Goal: Information Seeking & Learning: Learn about a topic

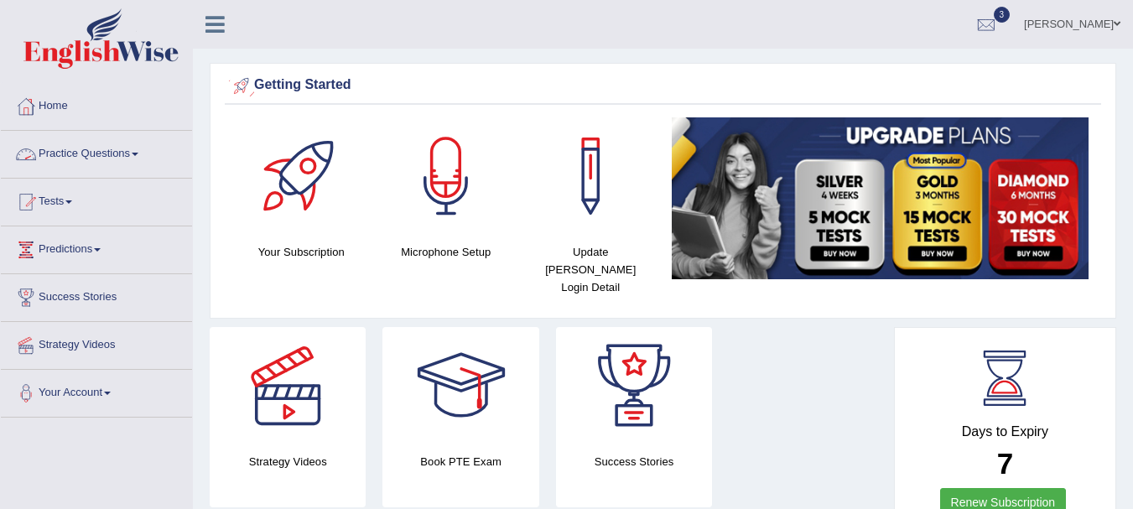
click at [119, 155] on link "Practice Questions" at bounding box center [96, 152] width 191 height 42
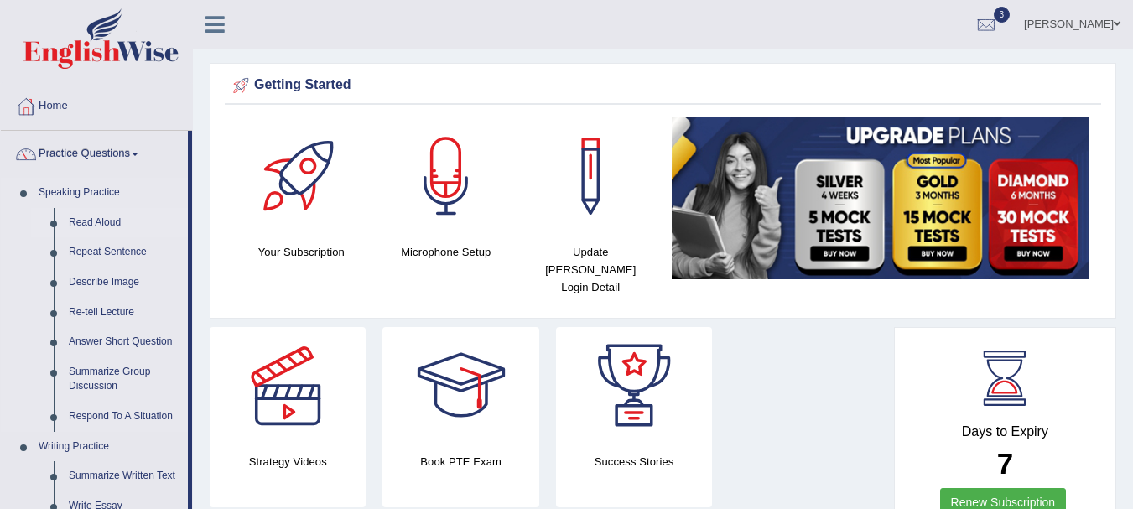
click at [95, 218] on link "Read Aloud" at bounding box center [124, 223] width 127 height 30
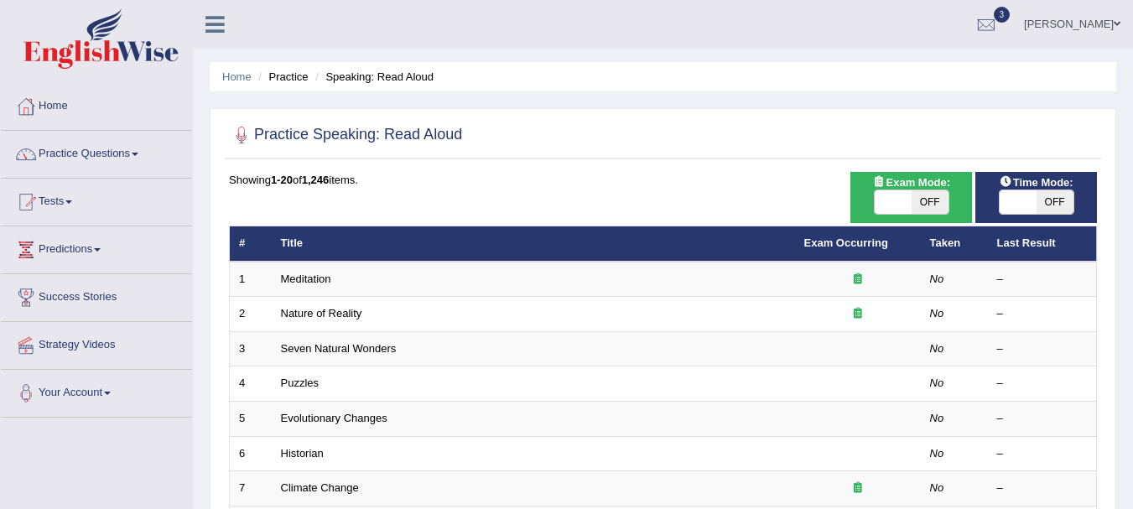
click at [930, 205] on span "OFF" at bounding box center [929, 201] width 37 height 23
checkbox input "true"
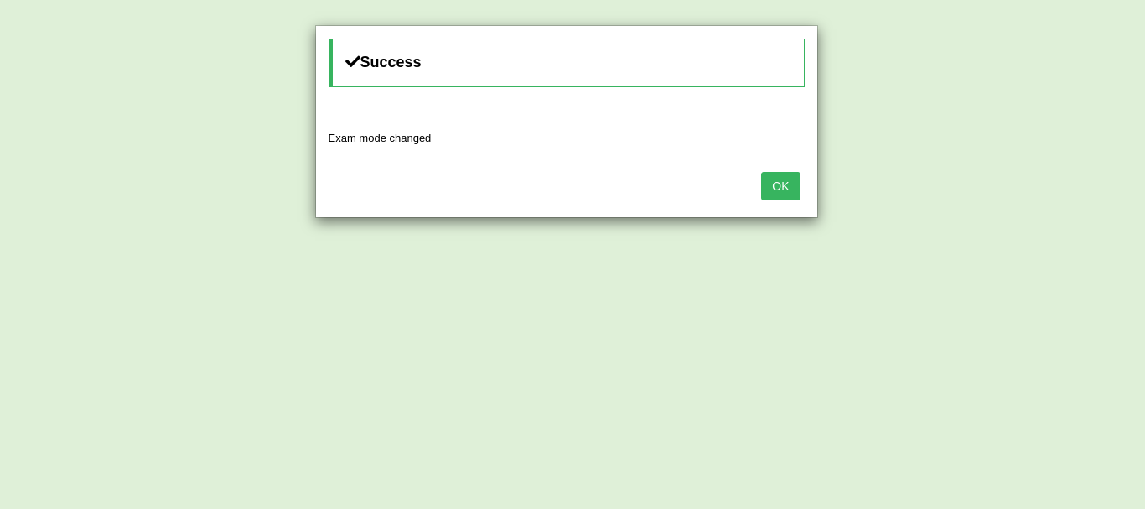
click at [797, 192] on button "OK" at bounding box center [780, 186] width 39 height 29
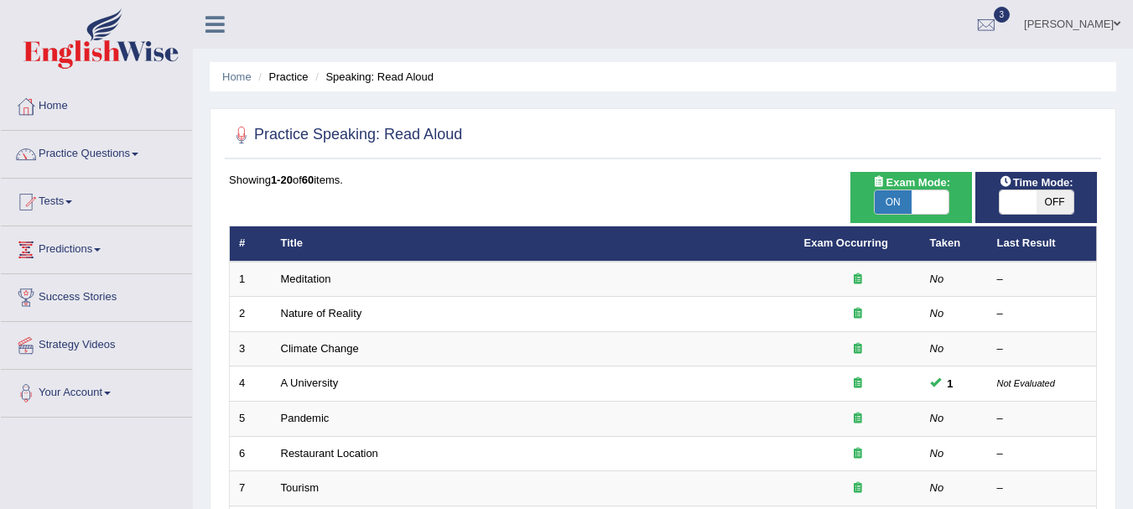
click at [1050, 205] on span "OFF" at bounding box center [1054, 201] width 37 height 23
checkbox input "true"
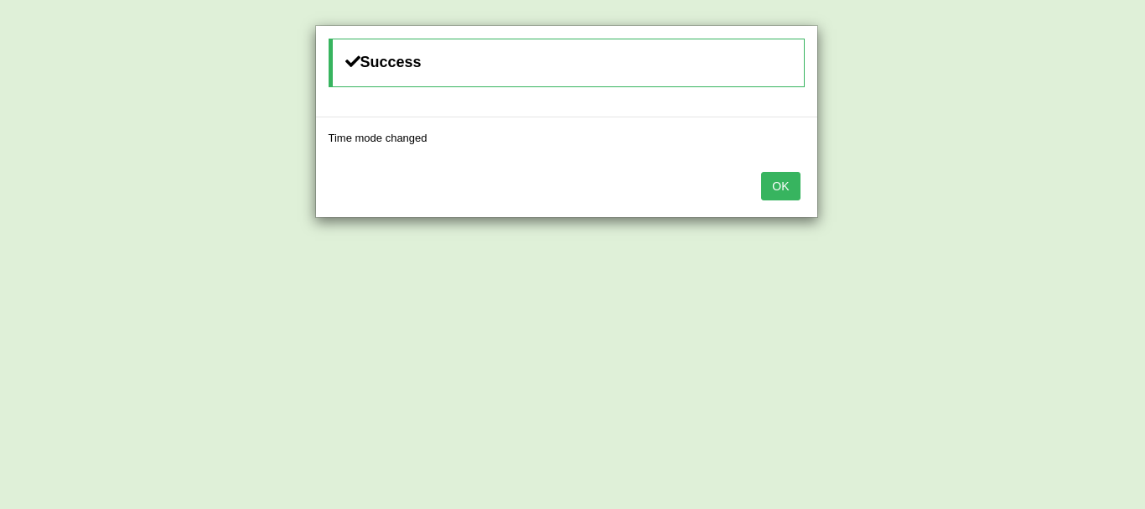
click at [786, 178] on button "OK" at bounding box center [780, 186] width 39 height 29
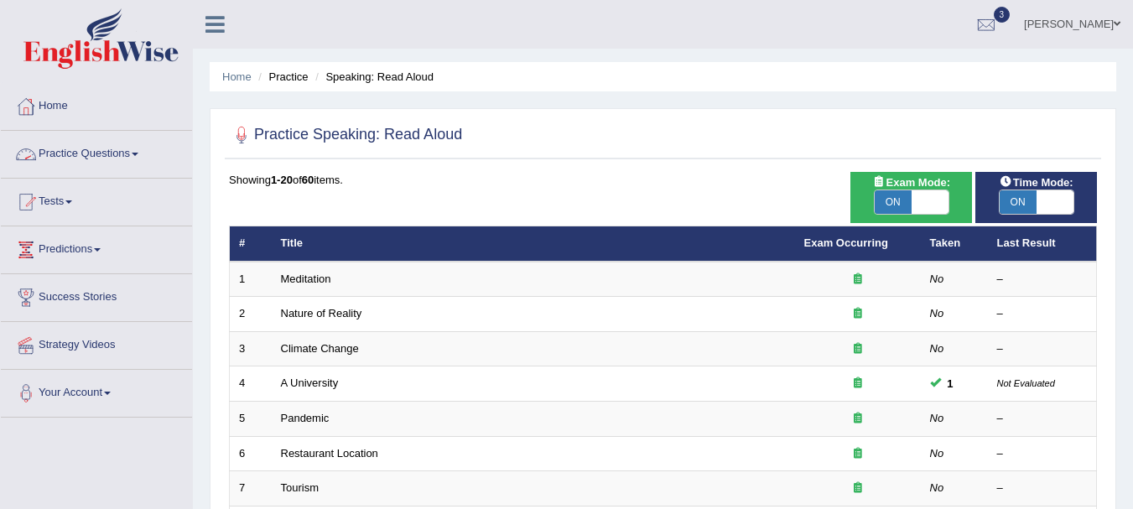
click at [57, 158] on link "Practice Questions" at bounding box center [96, 152] width 191 height 42
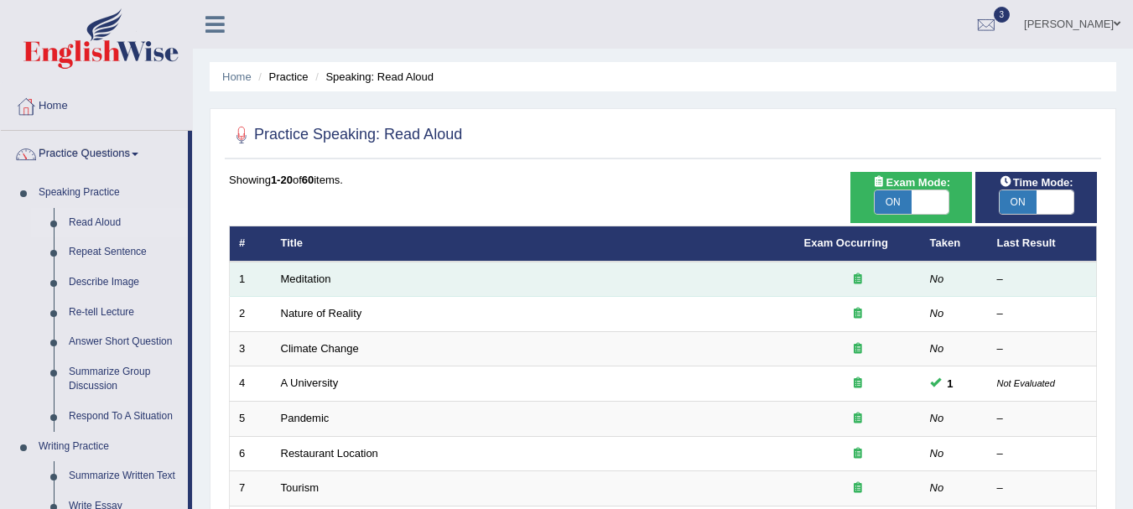
click at [290, 288] on td "Meditation" at bounding box center [533, 279] width 523 height 35
click at [306, 277] on link "Meditation" at bounding box center [306, 278] width 50 height 13
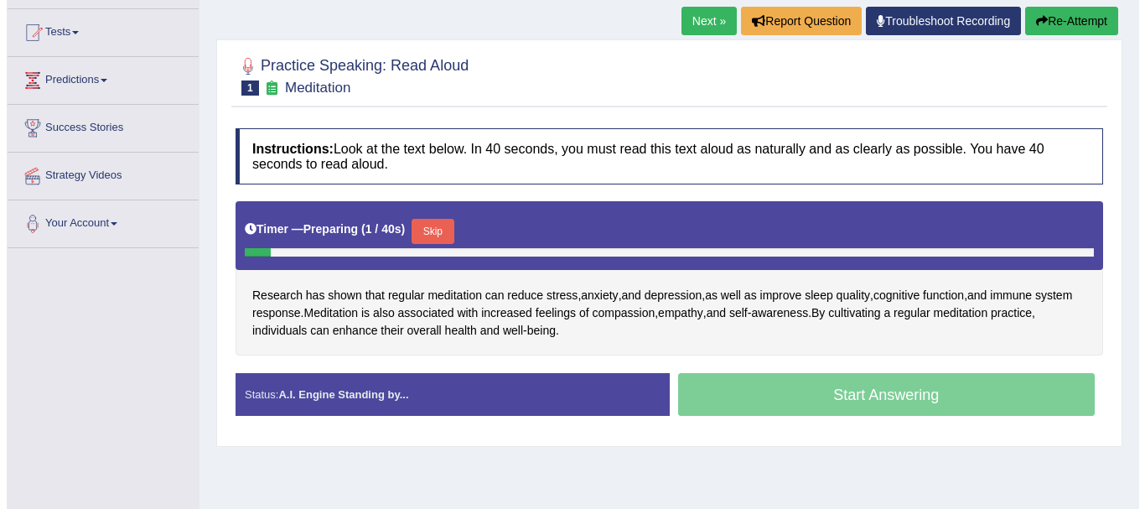
scroll to position [171, 0]
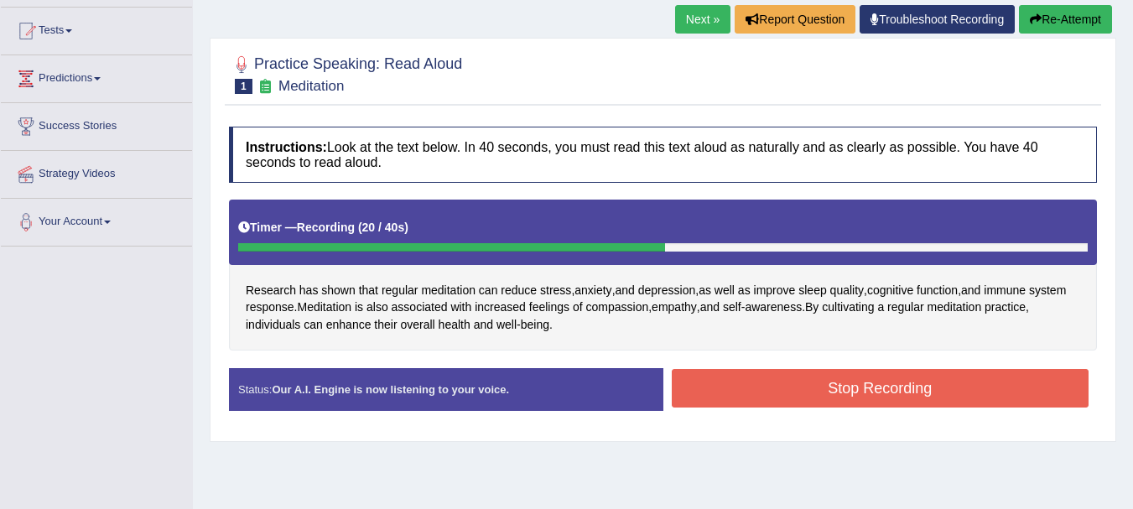
click at [817, 394] on button "Stop Recording" at bounding box center [881, 388] width 418 height 39
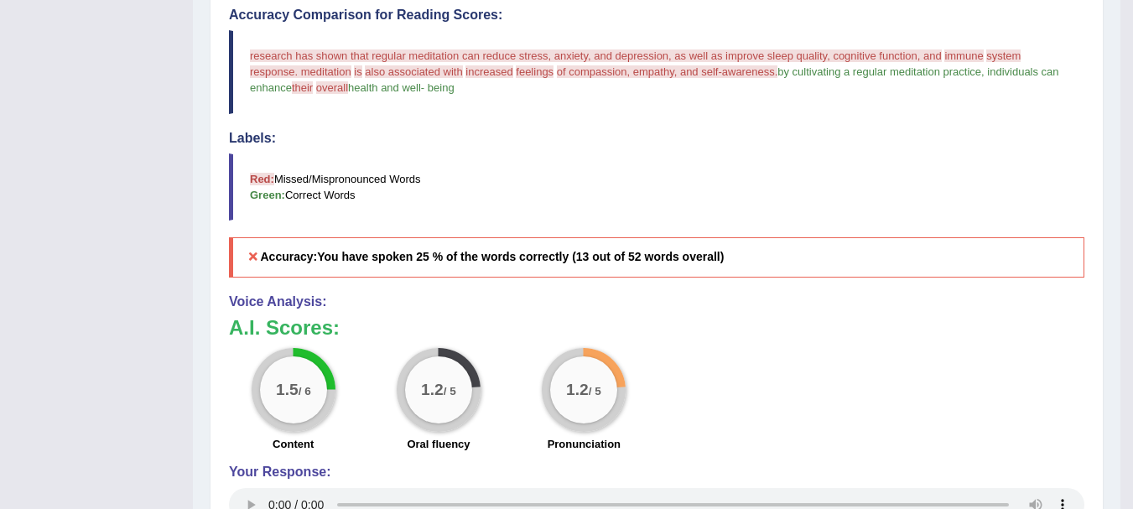
scroll to position [95, 0]
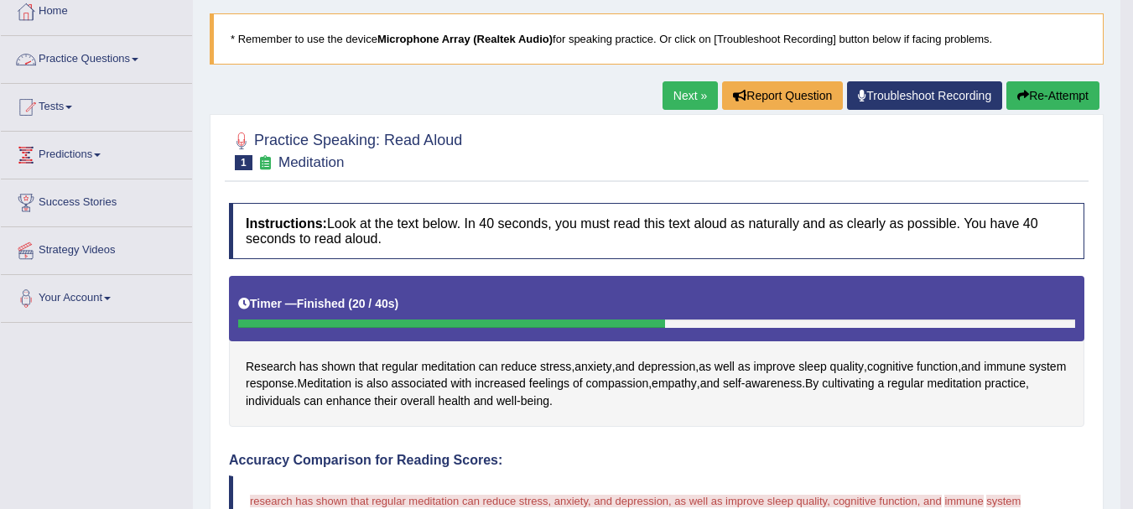
click at [92, 65] on link "Practice Questions" at bounding box center [96, 57] width 191 height 42
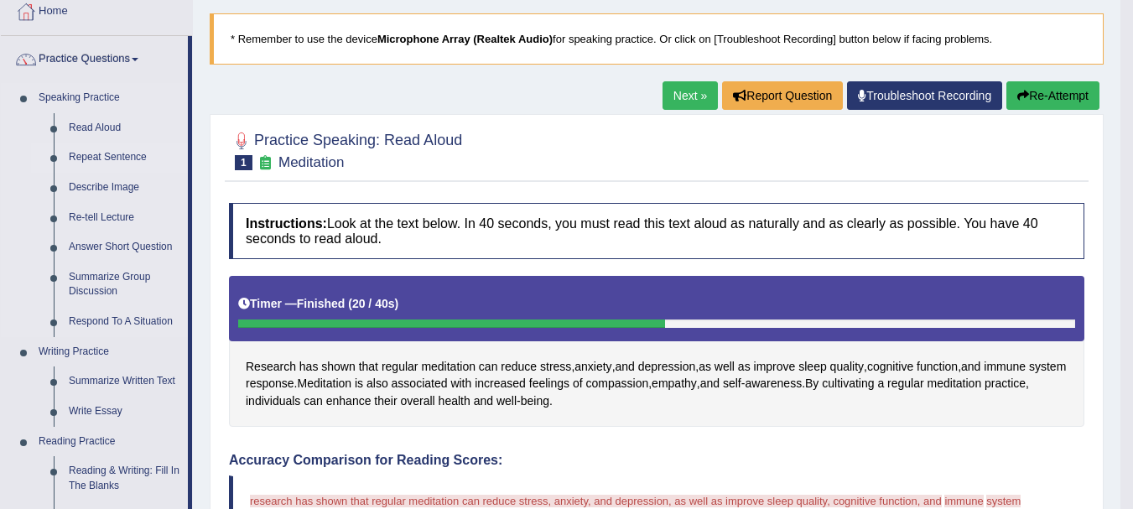
click at [86, 155] on link "Repeat Sentence" at bounding box center [124, 158] width 127 height 30
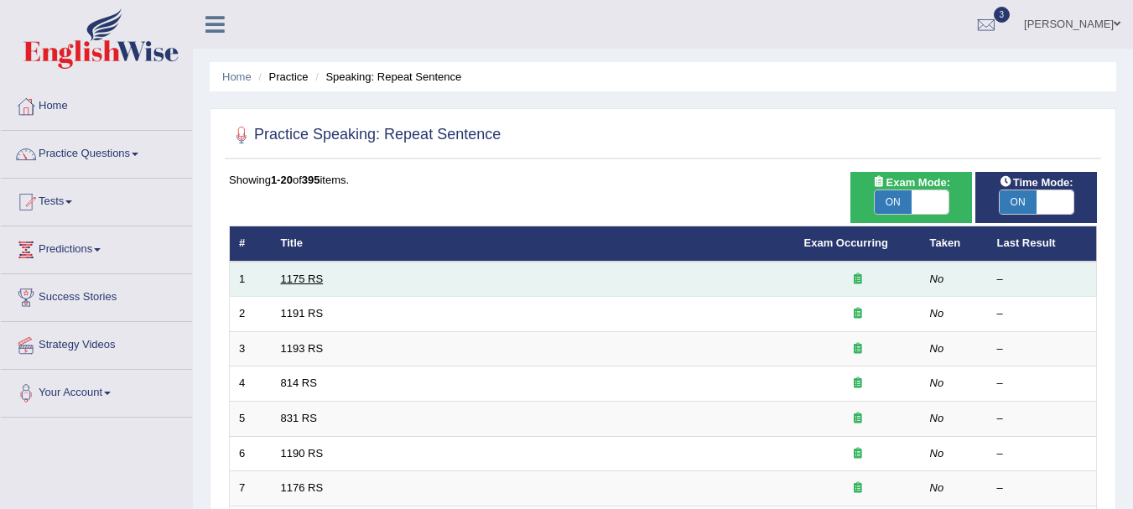
click at [307, 275] on link "1175 RS" at bounding box center [302, 278] width 43 height 13
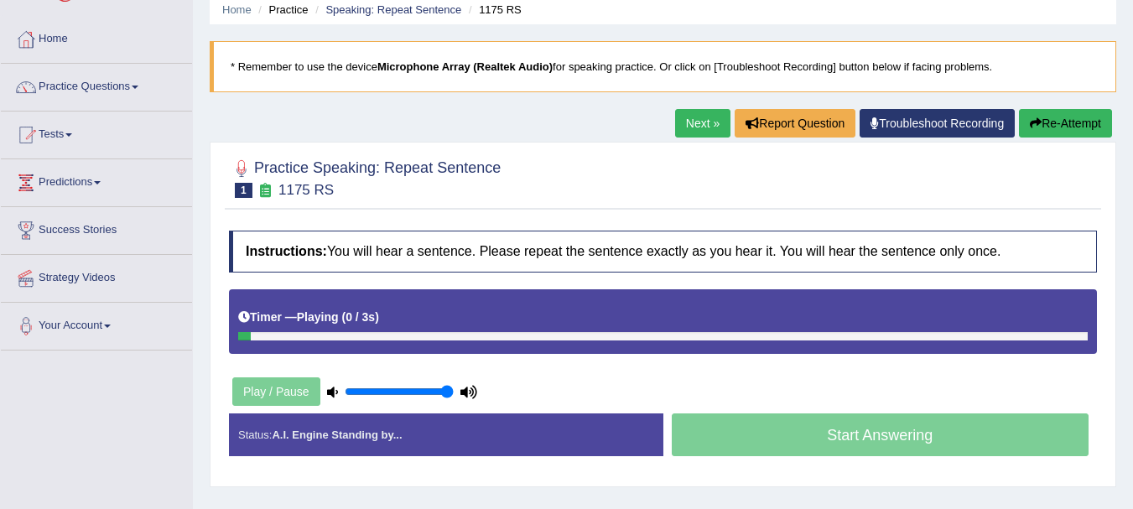
scroll to position [101, 0]
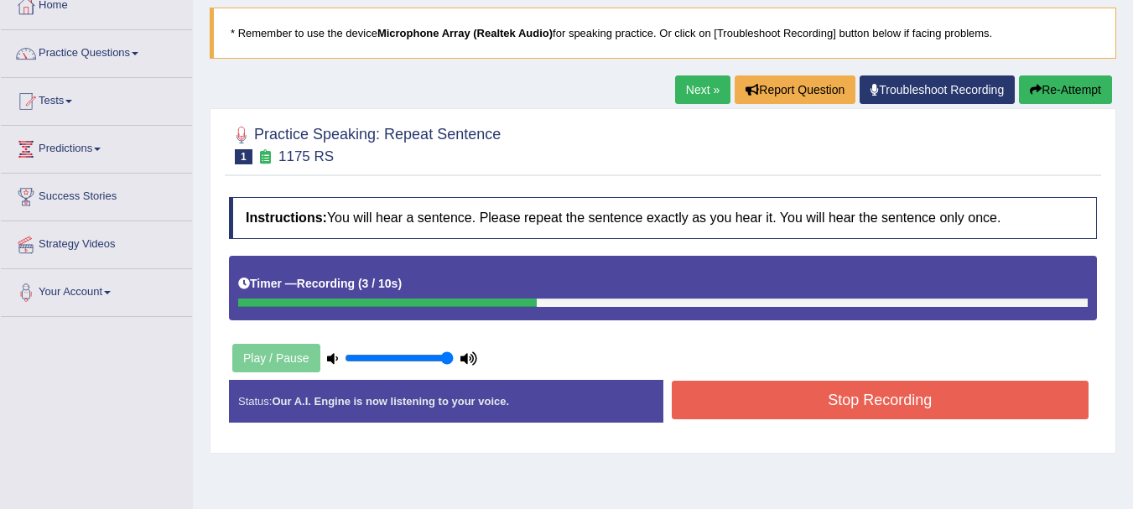
click at [935, 395] on button "Stop Recording" at bounding box center [881, 400] width 418 height 39
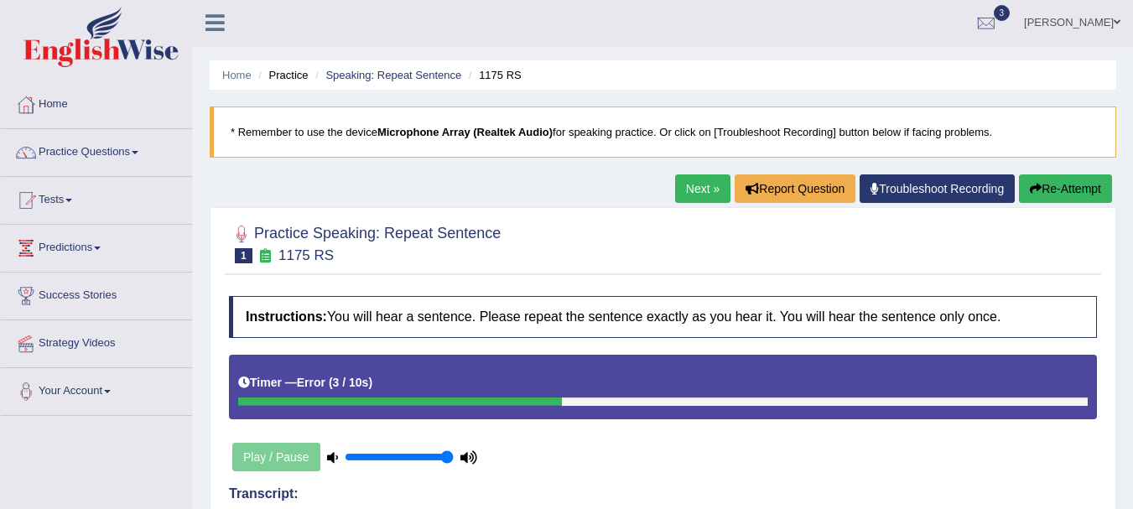
scroll to position [0, 0]
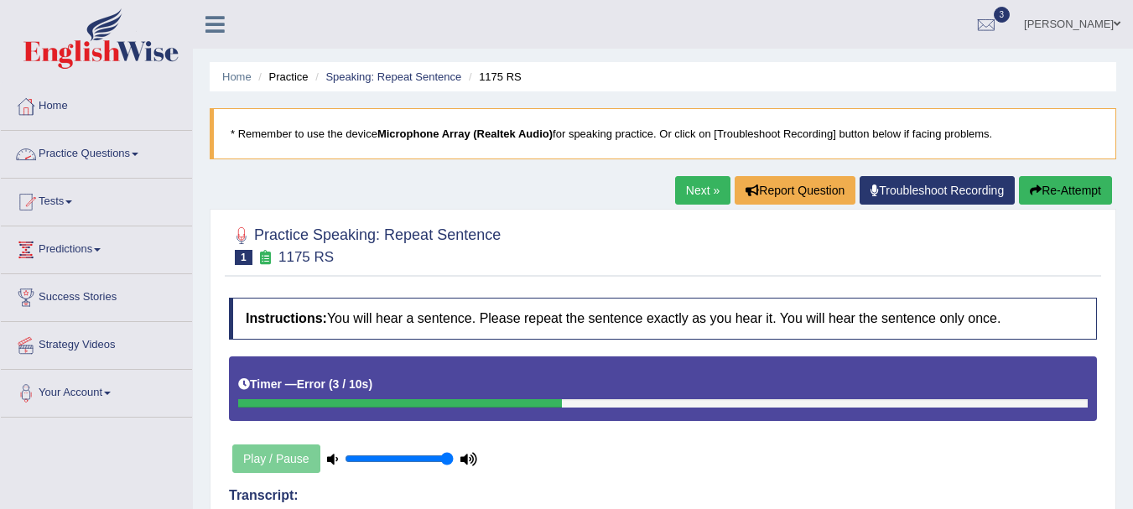
click at [71, 160] on link "Practice Questions" at bounding box center [96, 152] width 191 height 42
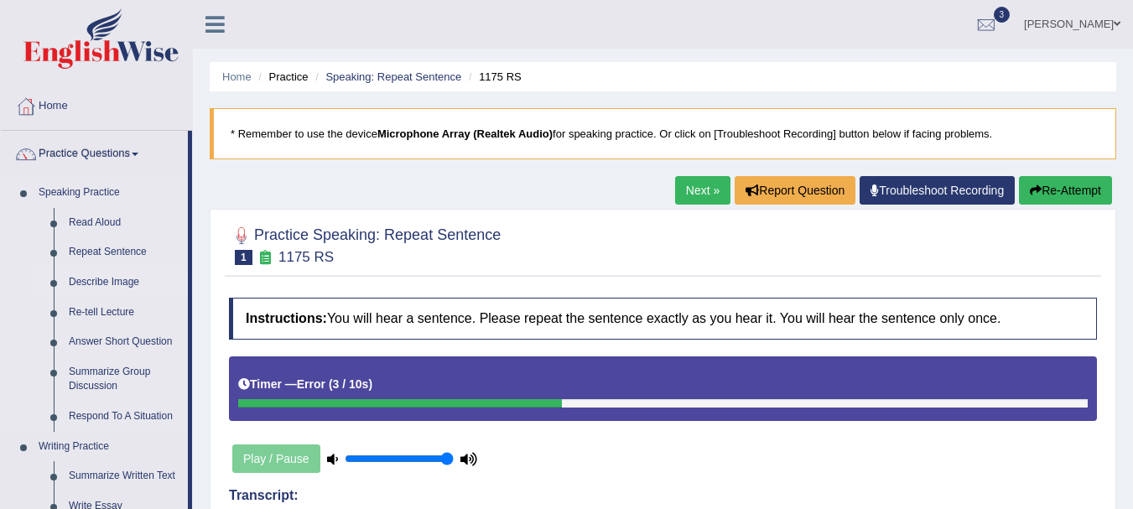
click at [83, 280] on link "Describe Image" at bounding box center [124, 282] width 127 height 30
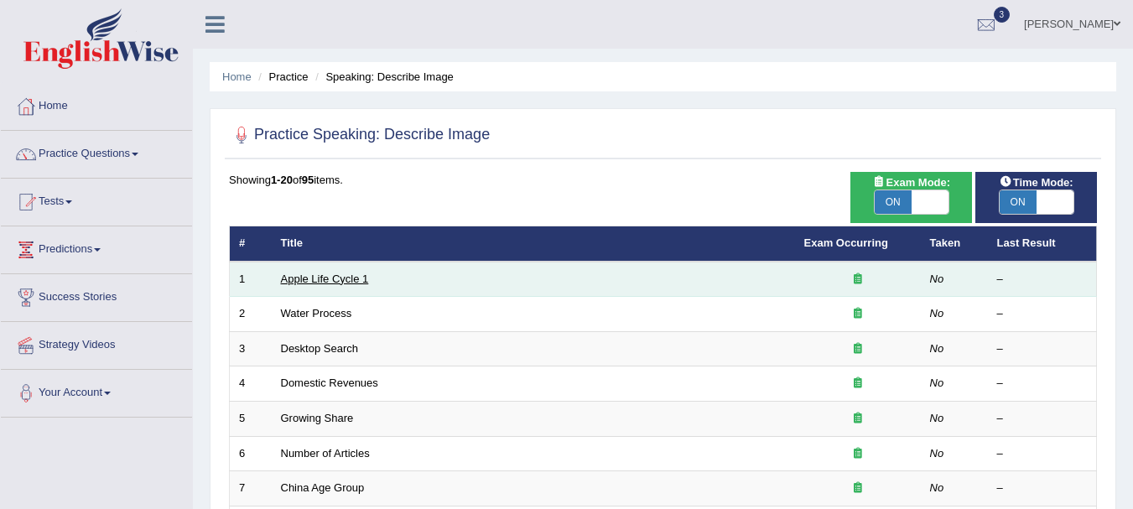
click at [333, 281] on link "Apple Life Cycle 1" at bounding box center [325, 278] width 88 height 13
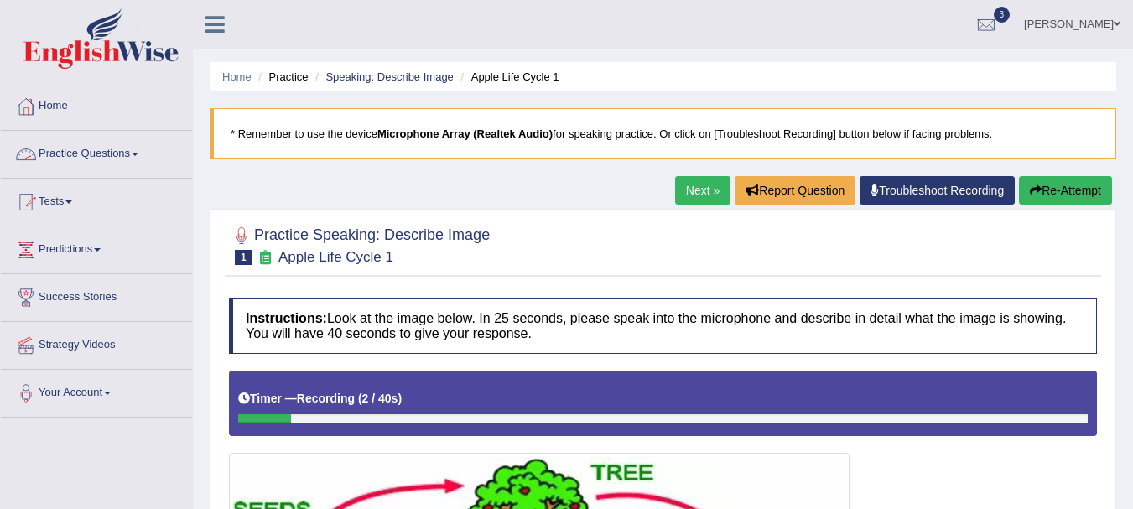
click at [81, 155] on link "Practice Questions" at bounding box center [96, 152] width 191 height 42
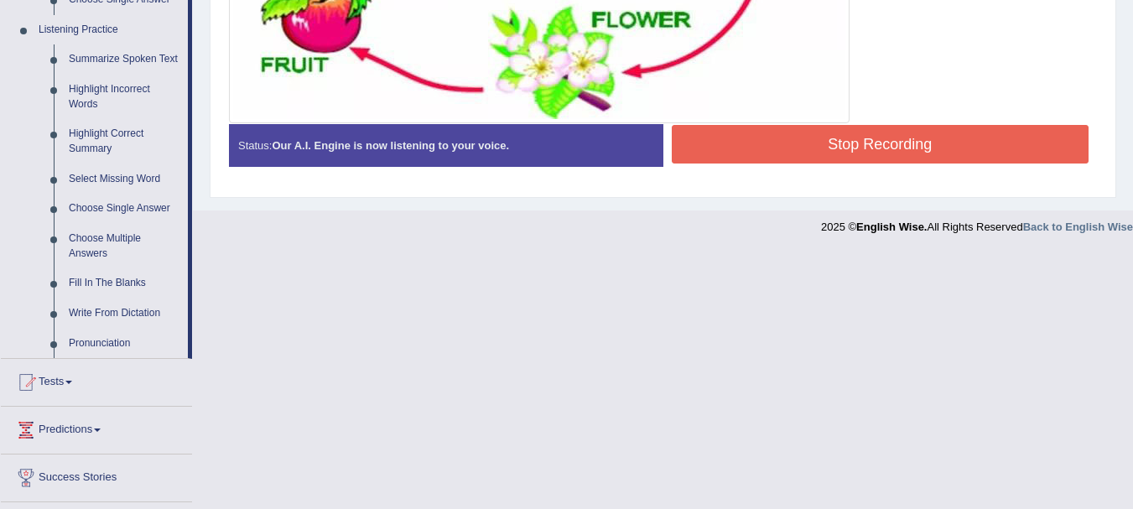
scroll to position [805, 0]
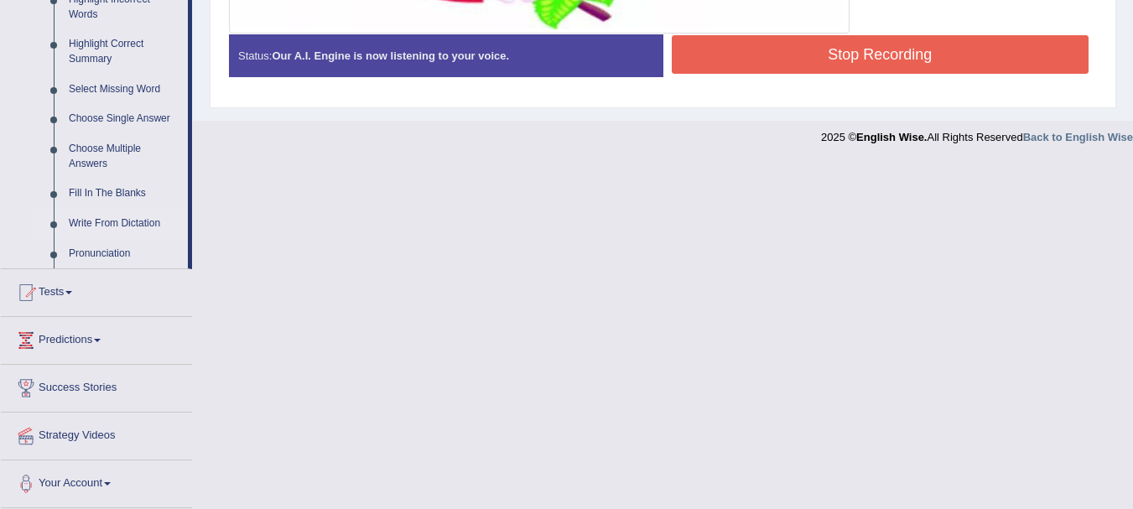
click at [112, 225] on link "Write From Dictation" at bounding box center [124, 224] width 127 height 30
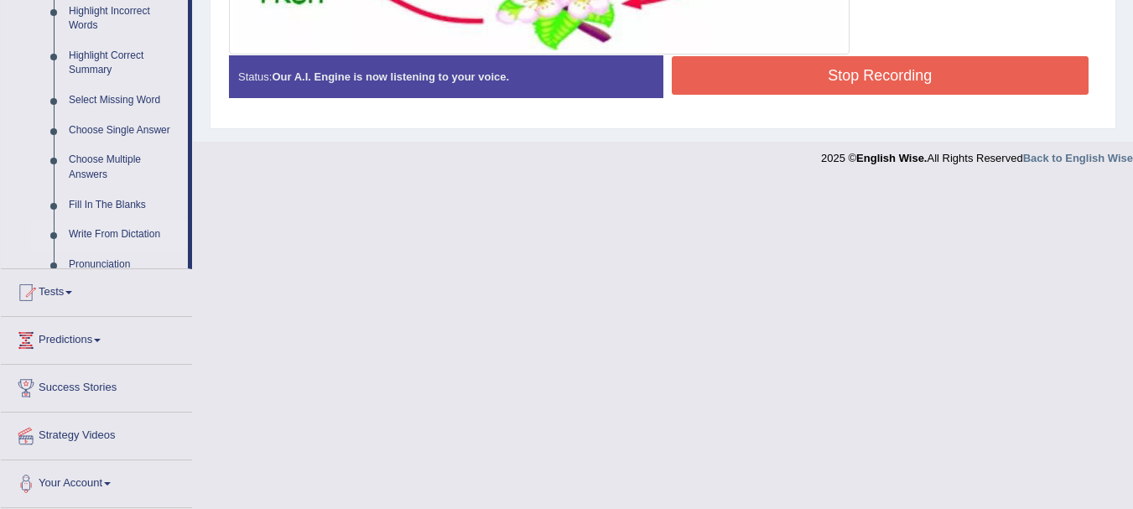
scroll to position [547, 0]
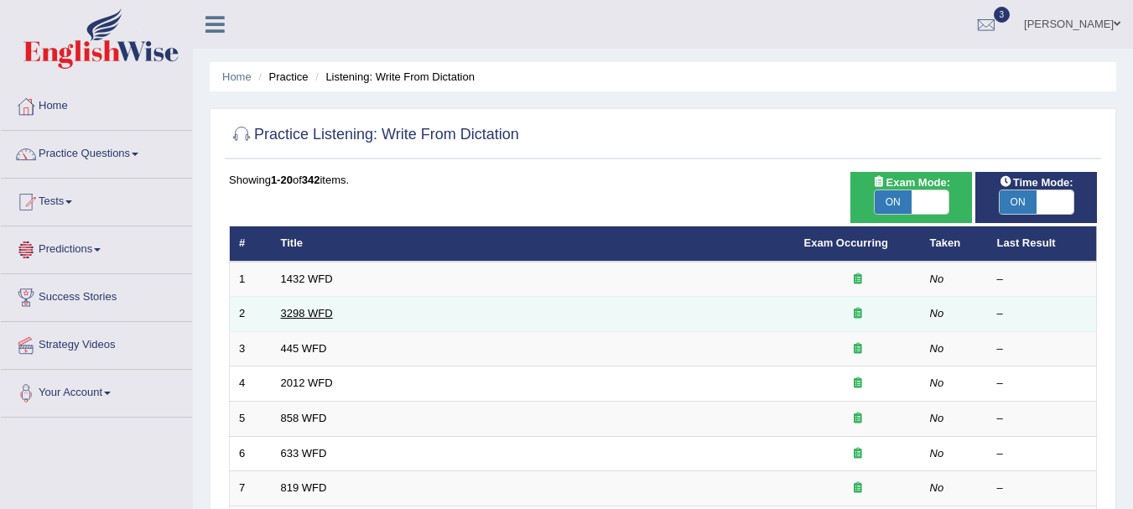
click at [317, 314] on link "3298 WFD" at bounding box center [307, 313] width 52 height 13
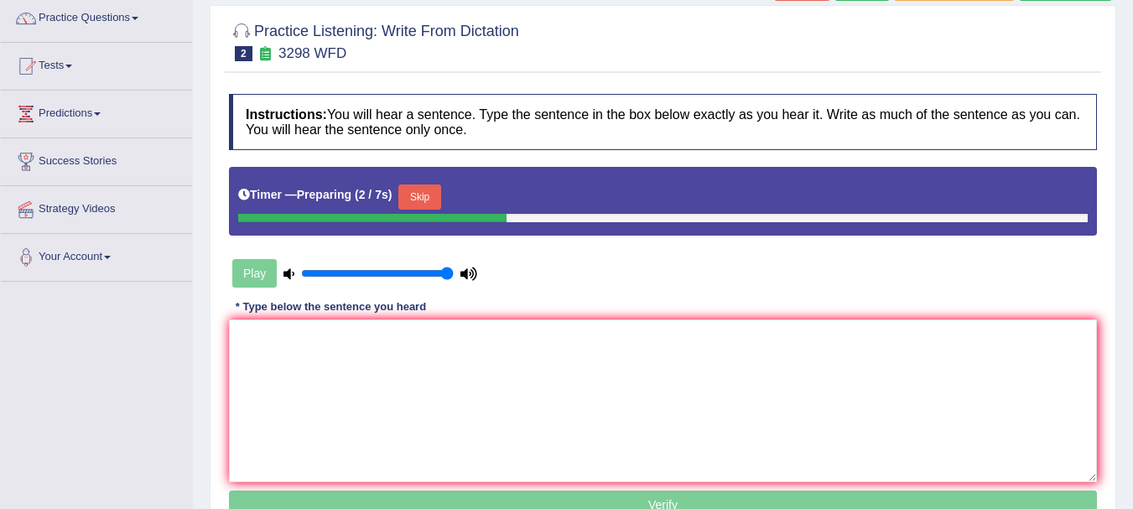
scroll to position [168, 0]
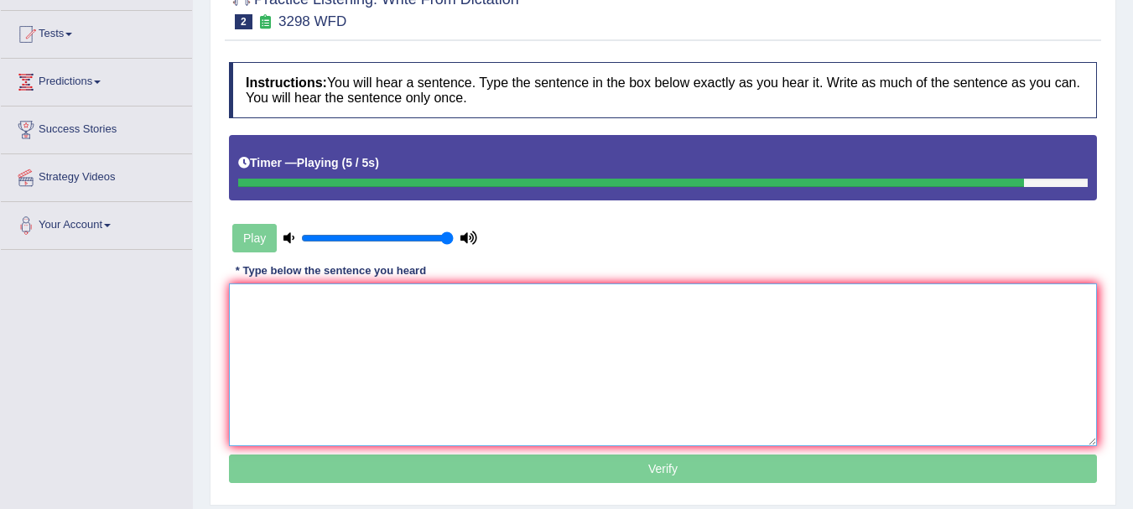
click at [402, 376] on textarea at bounding box center [663, 364] width 868 height 163
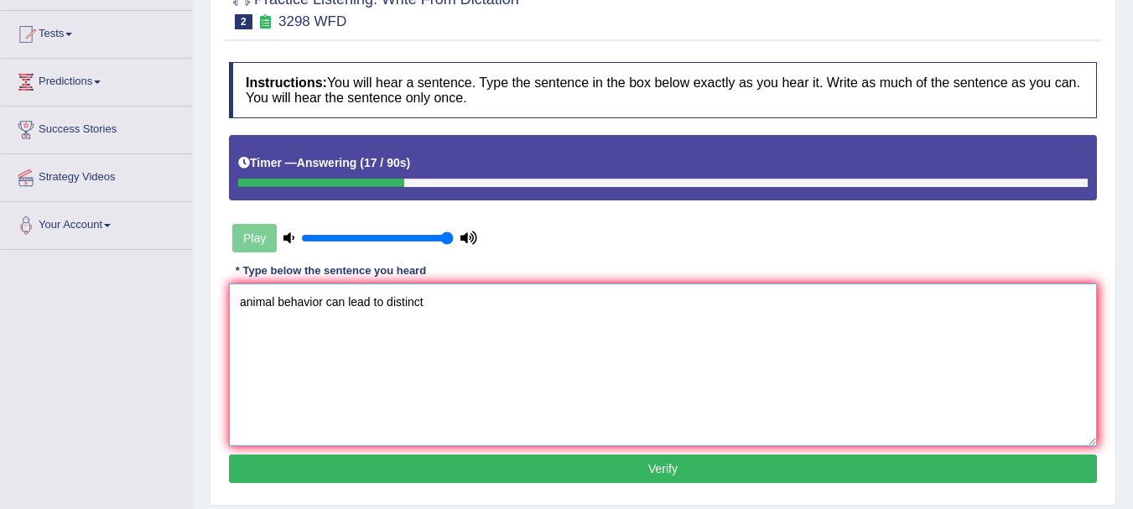
type textarea "animal behavior can lead to distinct"
click at [475, 459] on button "Verify" at bounding box center [663, 468] width 868 height 29
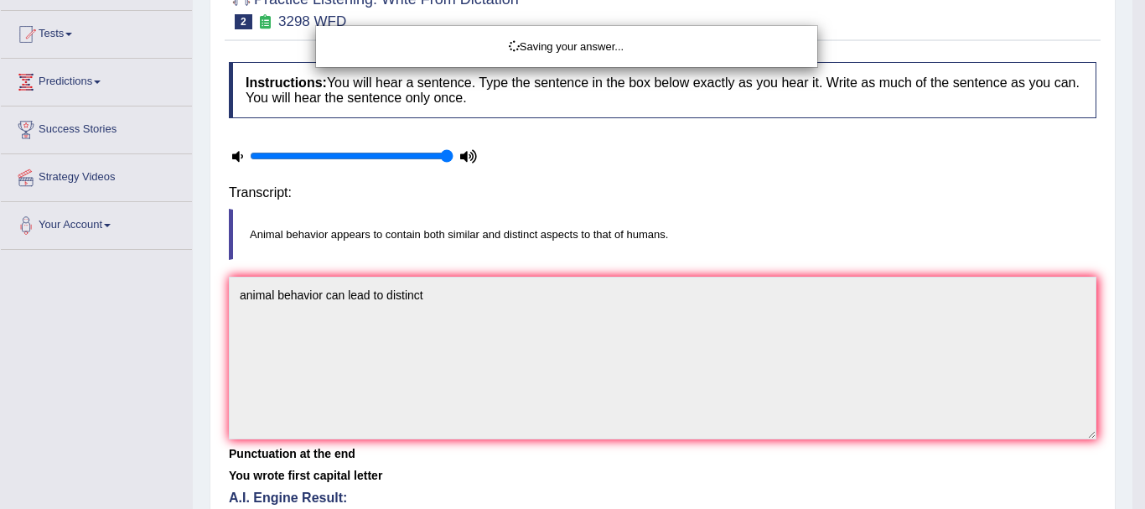
click at [475, 341] on body "Toggle navigation Home Practice Questions Speaking Practice Read Aloud Repeat S…" at bounding box center [572, 86] width 1145 height 509
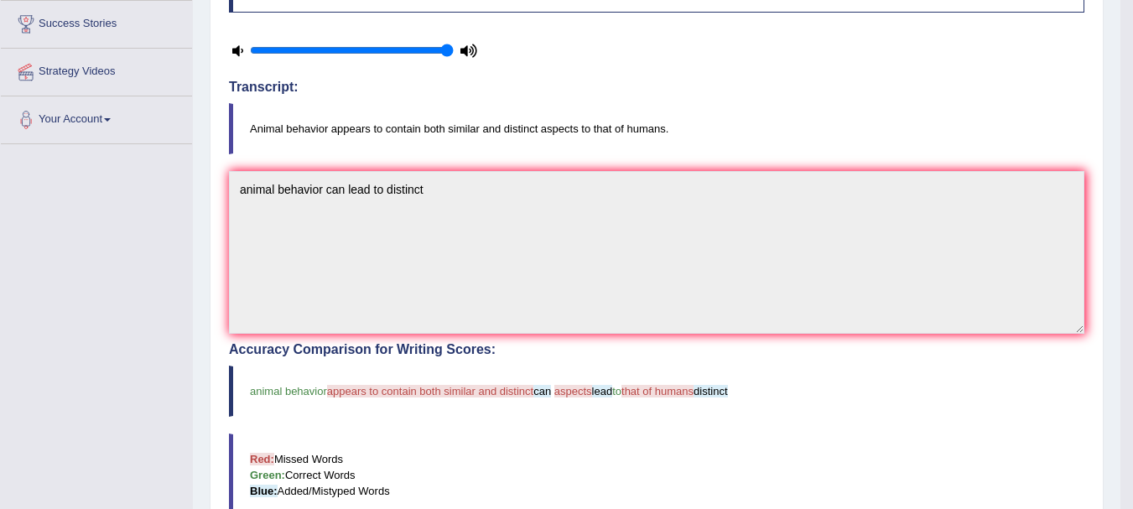
scroll to position [225, 0]
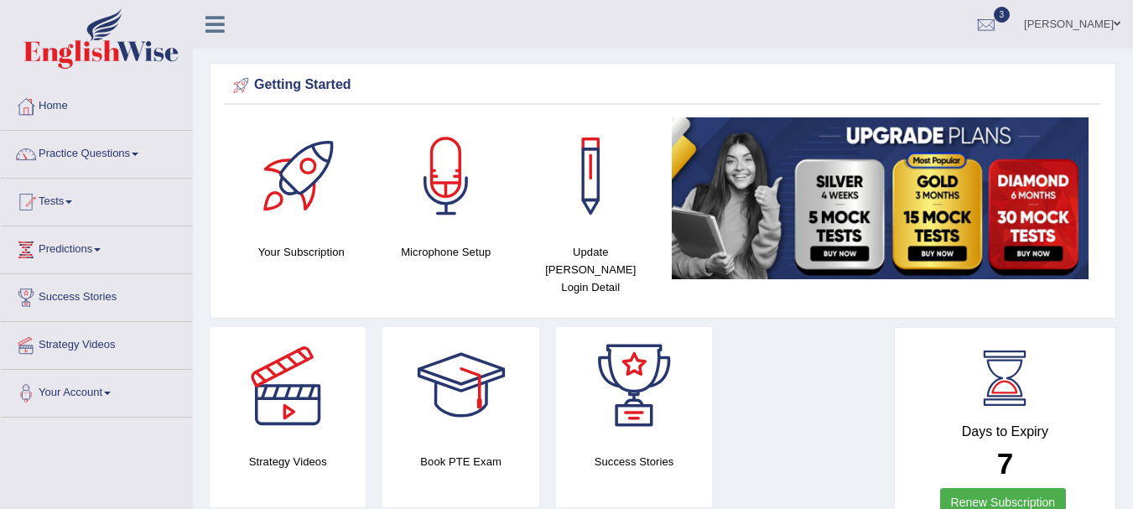
click at [90, 151] on link "Practice Questions" at bounding box center [96, 152] width 191 height 42
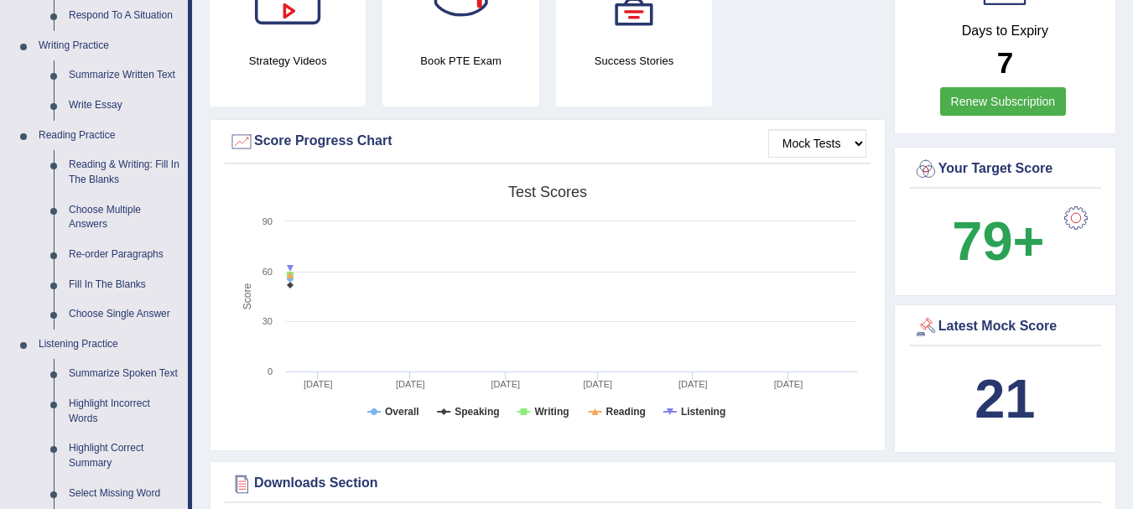
scroll to position [402, 0]
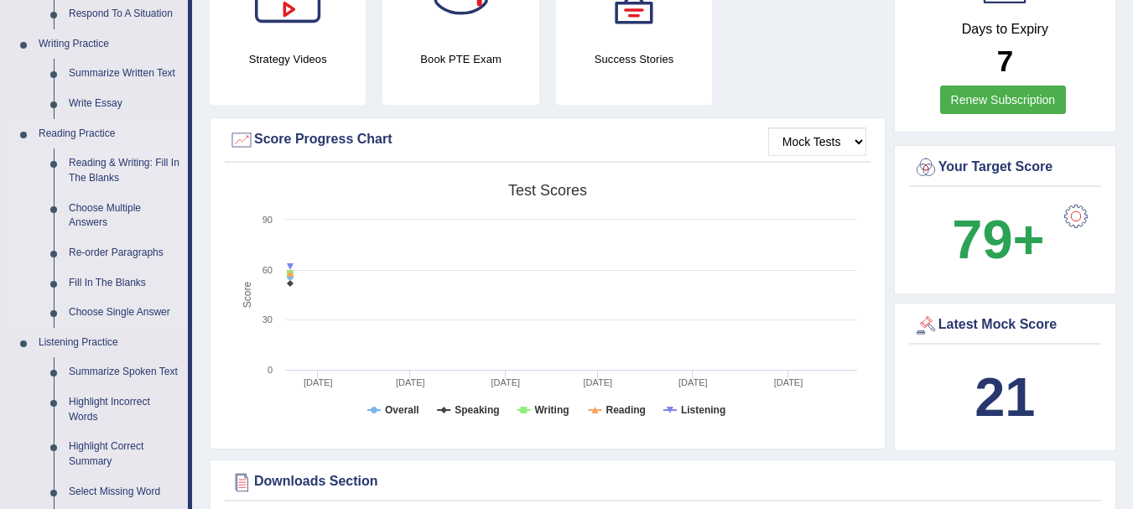
click at [87, 170] on link "Reading & Writing: Fill In The Blanks" at bounding box center [124, 170] width 127 height 44
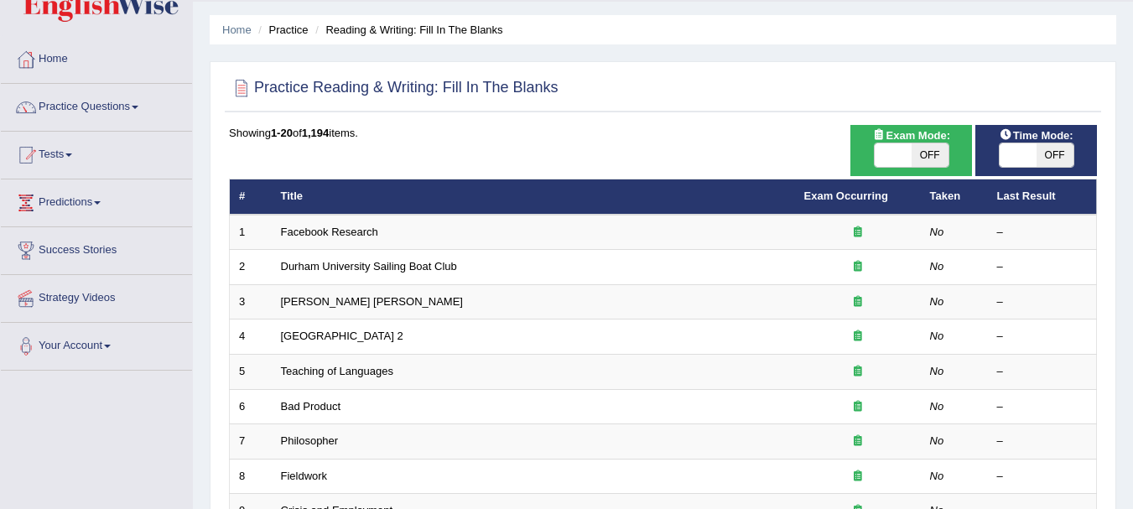
scroll to position [67, 0]
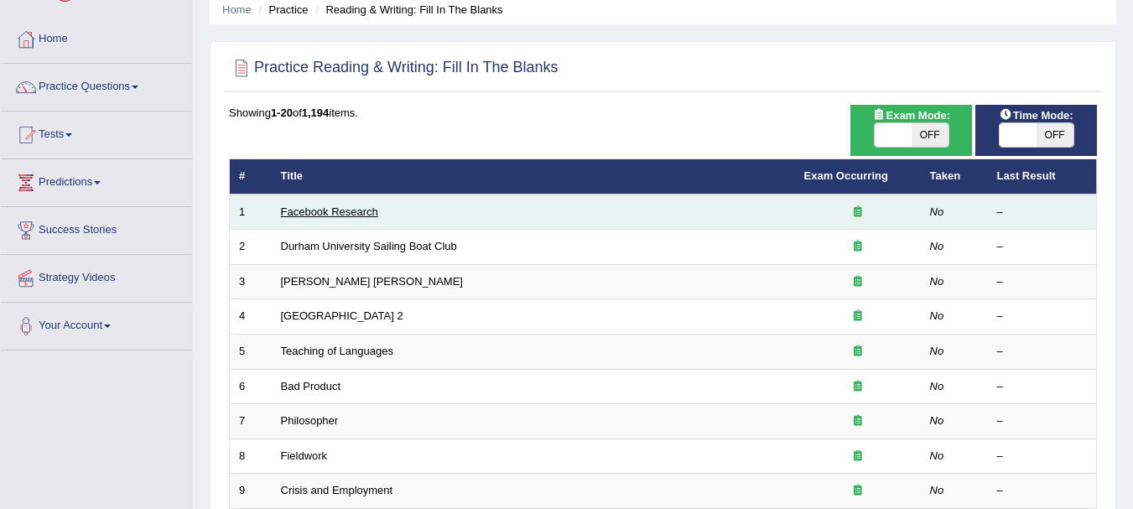
click at [286, 209] on link "Facebook Research" at bounding box center [329, 211] width 97 height 13
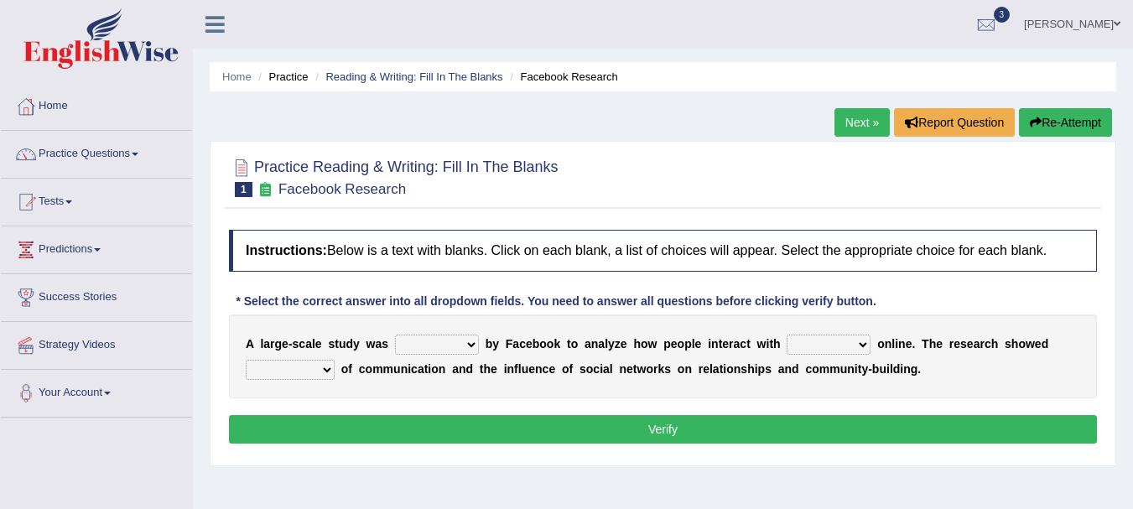
click at [420, 346] on select "surveyed had asked made" at bounding box center [437, 345] width 84 height 20
select select "made"
click at [395, 335] on select "surveyed had asked made" at bounding box center [437, 345] width 84 height 20
click at [864, 341] on select "together all each other another" at bounding box center [828, 345] width 84 height 20
select select "each other"
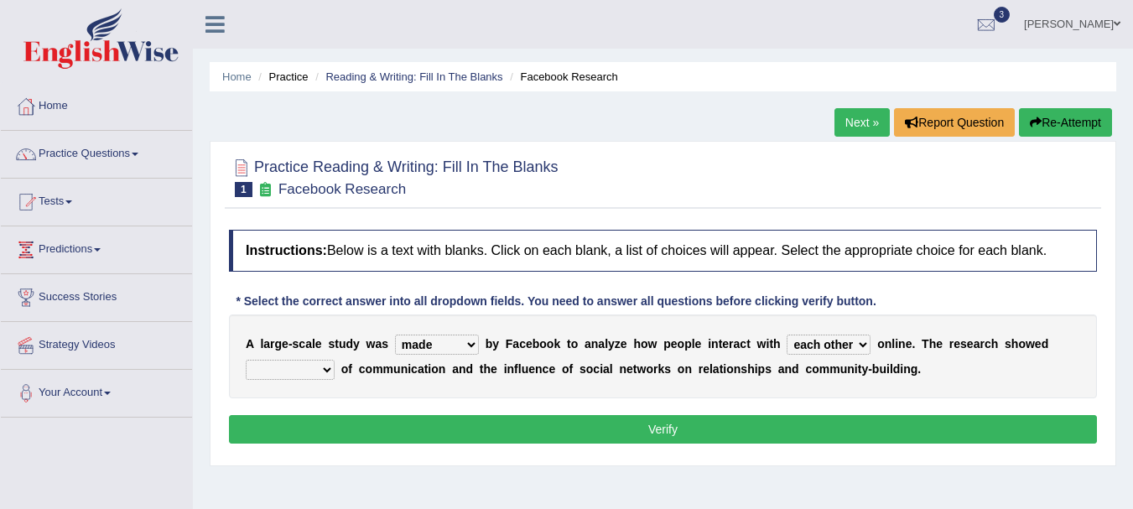
click at [786, 335] on select "together all each other another" at bounding box center [828, 345] width 84 height 20
click at [315, 376] on select "advantages standards fellowships patterns" at bounding box center [290, 370] width 89 height 20
select select "standards"
click at [246, 360] on select "advantages standards fellowships patterns" at bounding box center [290, 370] width 89 height 20
click at [304, 429] on button "Verify" at bounding box center [663, 429] width 868 height 29
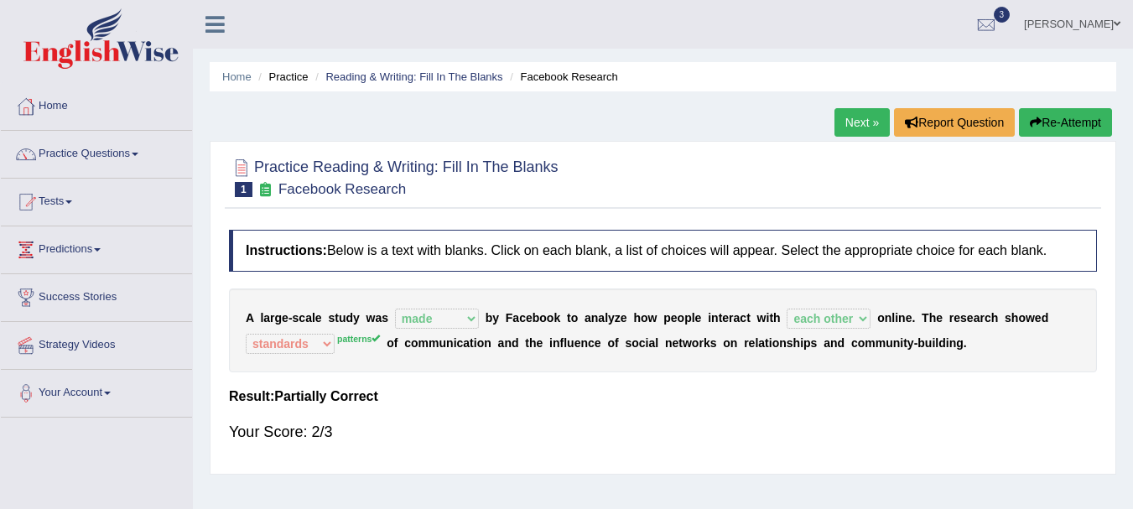
click at [862, 127] on link "Next »" at bounding box center [861, 122] width 55 height 29
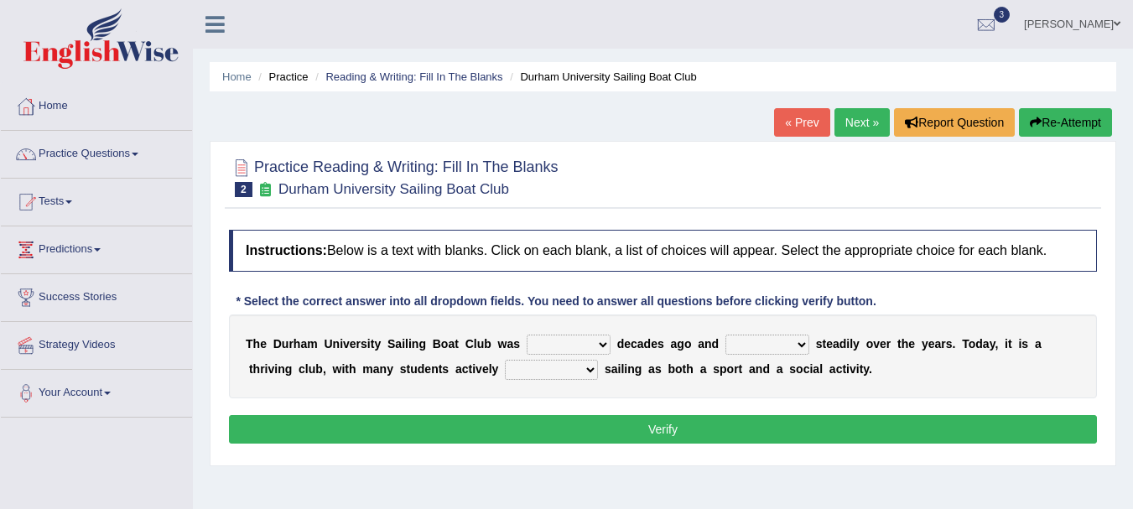
click at [554, 349] on select "found fund founded find" at bounding box center [568, 345] width 84 height 20
select select "found"
click at [526, 335] on select "found fund founded find" at bounding box center [568, 345] width 84 height 20
click at [758, 338] on select "grow growing has grown grown" at bounding box center [767, 345] width 84 height 20
select select "grown"
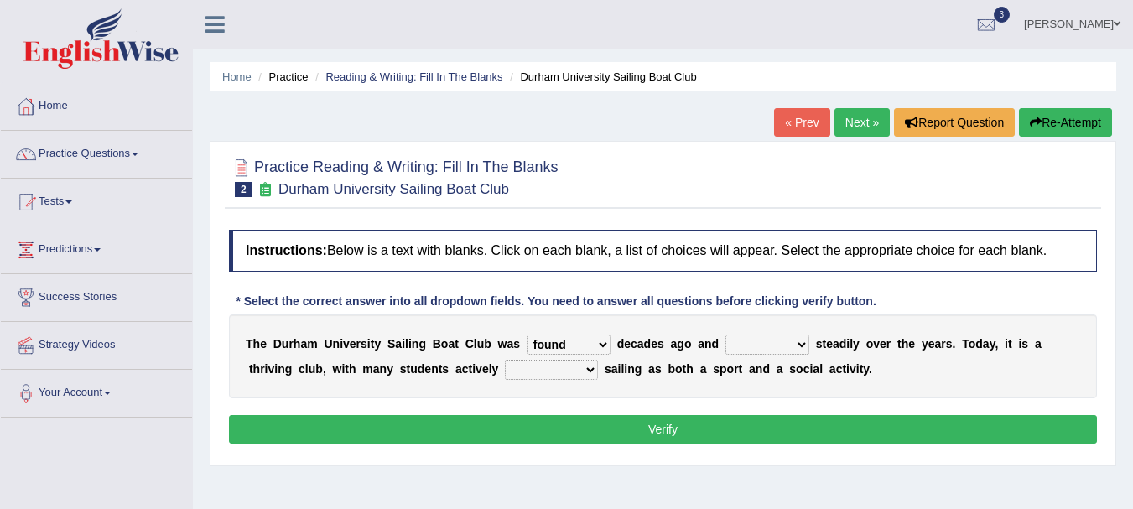
click at [725, 335] on select "grow growing has grown grown" at bounding box center [767, 345] width 84 height 20
click at [563, 376] on select "enjoy enjoyed are enjoying enjoying" at bounding box center [551, 370] width 93 height 20
select select "enjoy"
click at [505, 360] on select "enjoy enjoyed are enjoying enjoying" at bounding box center [551, 370] width 93 height 20
click at [556, 430] on button "Verify" at bounding box center [663, 429] width 868 height 29
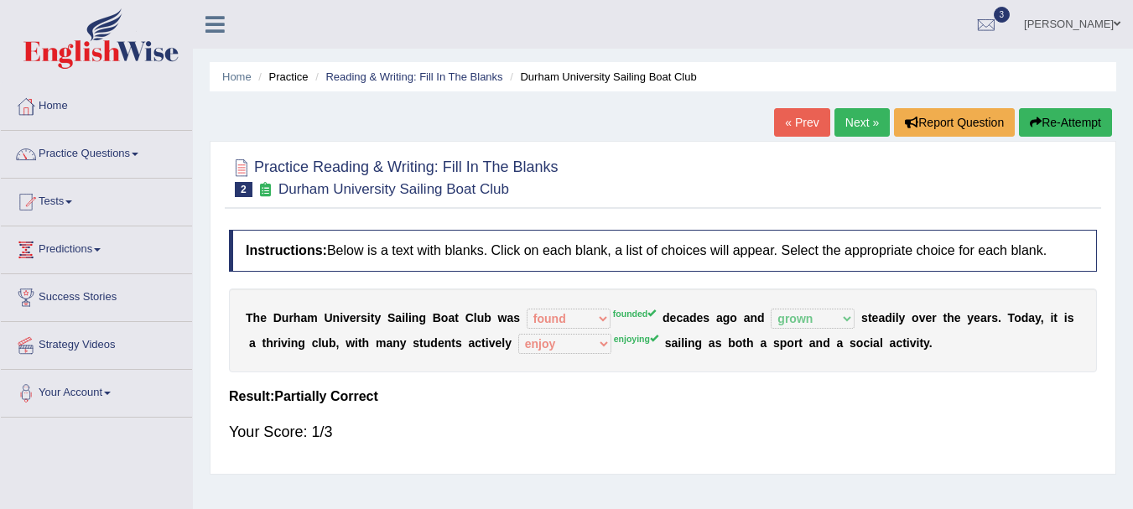
click at [842, 122] on link "Next »" at bounding box center [861, 122] width 55 height 29
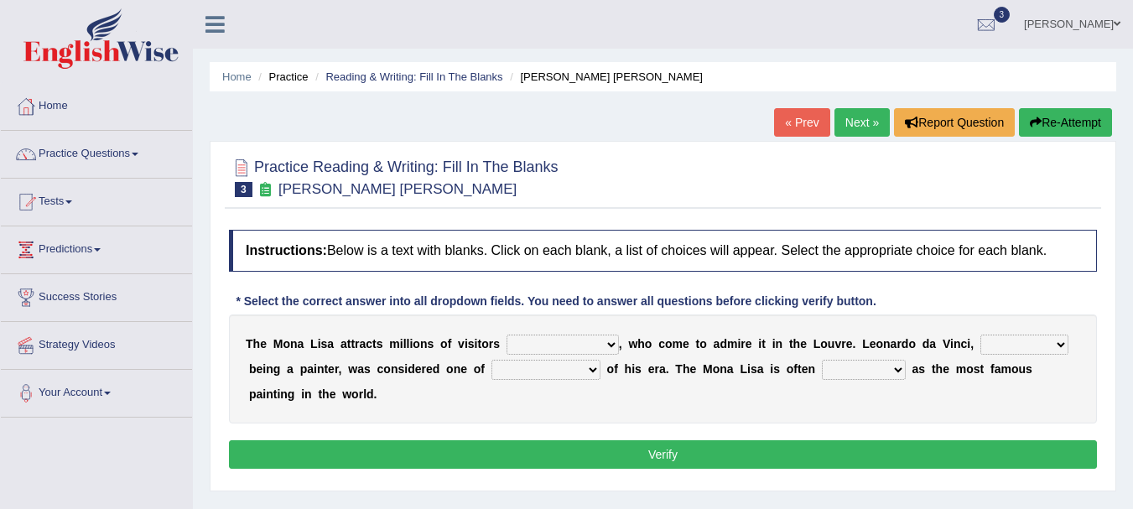
click at [542, 349] on select "around the year the all year all year round per year" at bounding box center [562, 345] width 112 height 20
select select "around the year"
click at [506, 335] on select "around the year the all year all year round per year" at bounding box center [562, 345] width 112 height 20
click at [1009, 344] on select "rather than as much as as well as as long as" at bounding box center [1024, 345] width 88 height 20
select select "rather than"
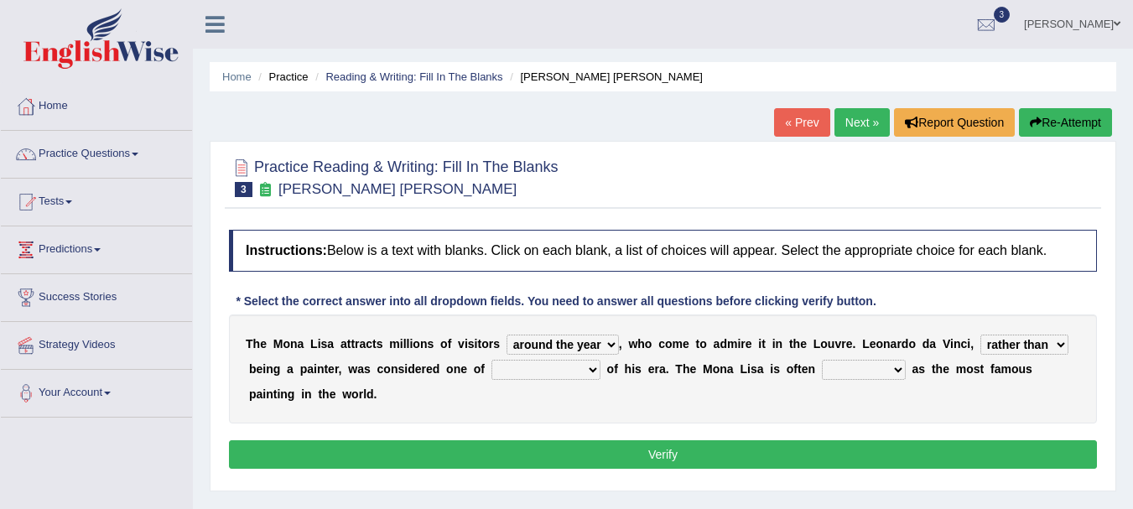
click at [980, 335] on select "rather than as much as as well as as long as" at bounding box center [1024, 345] width 88 height 20
click at [532, 371] on select "better artists artist the better artist the best artists" at bounding box center [545, 370] width 109 height 20
select select "the best artists"
click at [491, 360] on select "better artists artist the better artist the best artists" at bounding box center [545, 370] width 109 height 20
click at [898, 369] on select "classified suggested predicted described" at bounding box center [864, 370] width 84 height 20
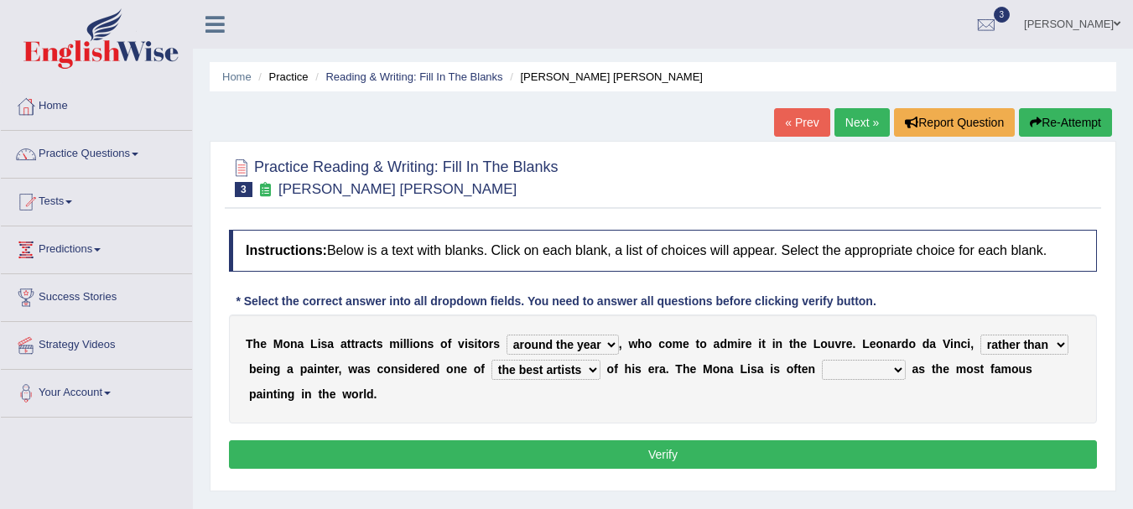
select select "described"
click at [822, 360] on select "classified suggested predicted described" at bounding box center [864, 370] width 84 height 20
click at [870, 443] on button "Verify" at bounding box center [663, 454] width 868 height 29
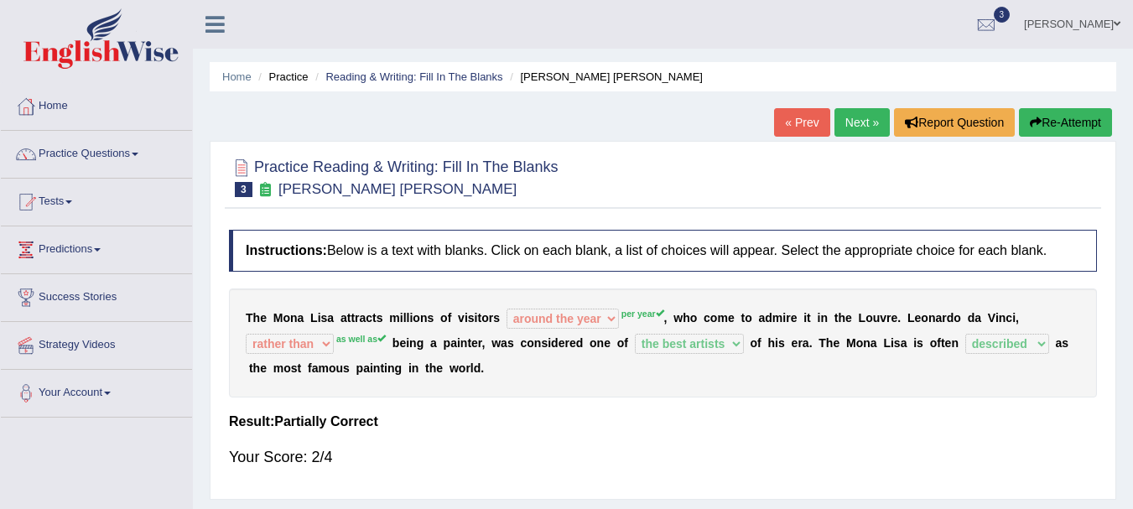
click at [844, 125] on link "Next »" at bounding box center [861, 122] width 55 height 29
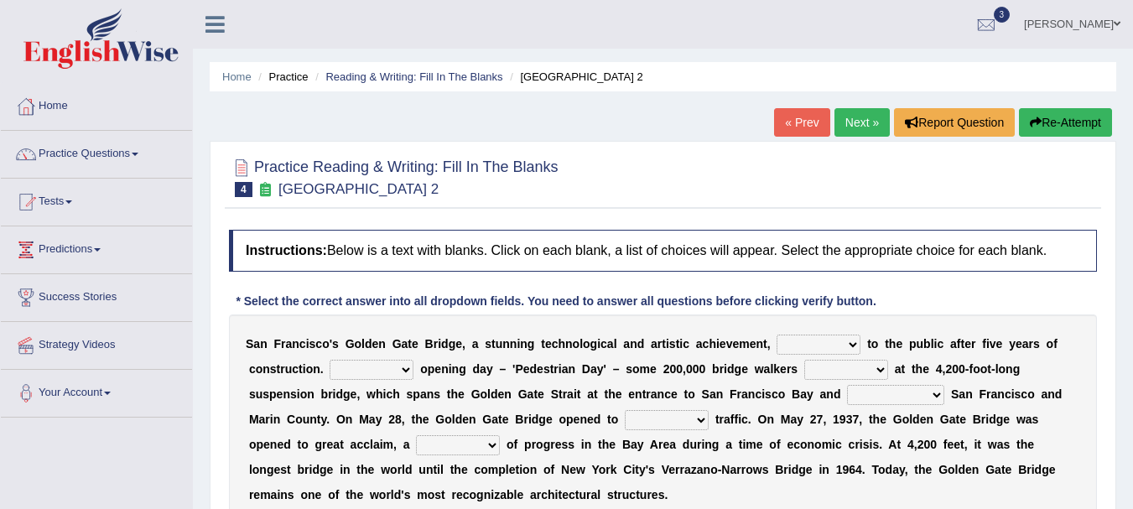
click at [791, 344] on select "opens closes appears equals" at bounding box center [818, 345] width 84 height 20
select select "opens"
click at [776, 335] on select "opens closes appears equals" at bounding box center [818, 345] width 84 height 20
click at [405, 363] on select "On During Since When" at bounding box center [371, 370] width 84 height 20
select select "On"
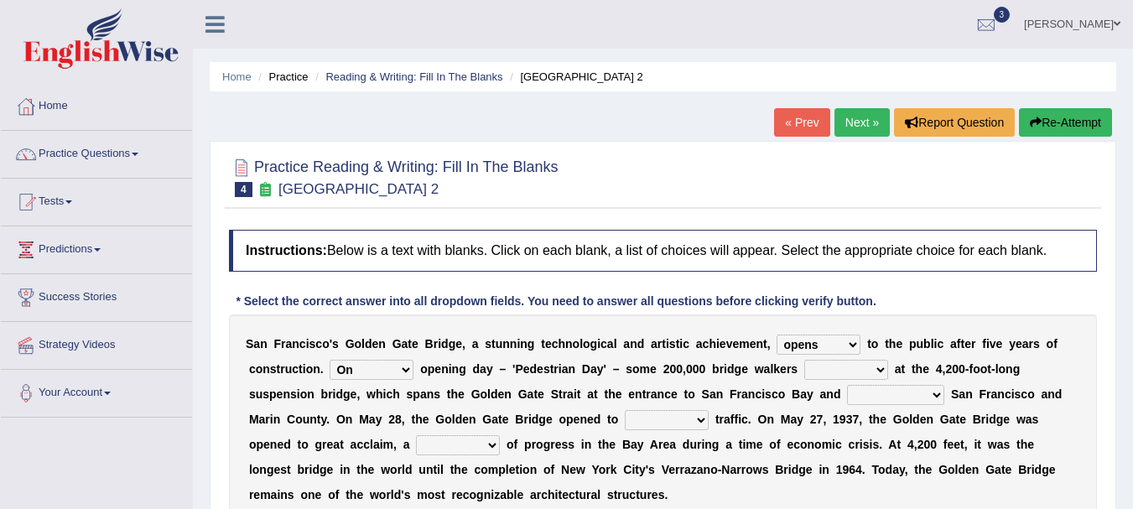
click at [329, 360] on select "On During Since When" at bounding box center [371, 370] width 84 height 20
click at [827, 376] on select "stationed looked marveled laughed" at bounding box center [846, 370] width 84 height 20
select select "stationed"
click at [804, 360] on select "stationed looked marveled laughed" at bounding box center [846, 370] width 84 height 20
click at [883, 386] on select "separates connects channels differentiates" at bounding box center [895, 395] width 97 height 20
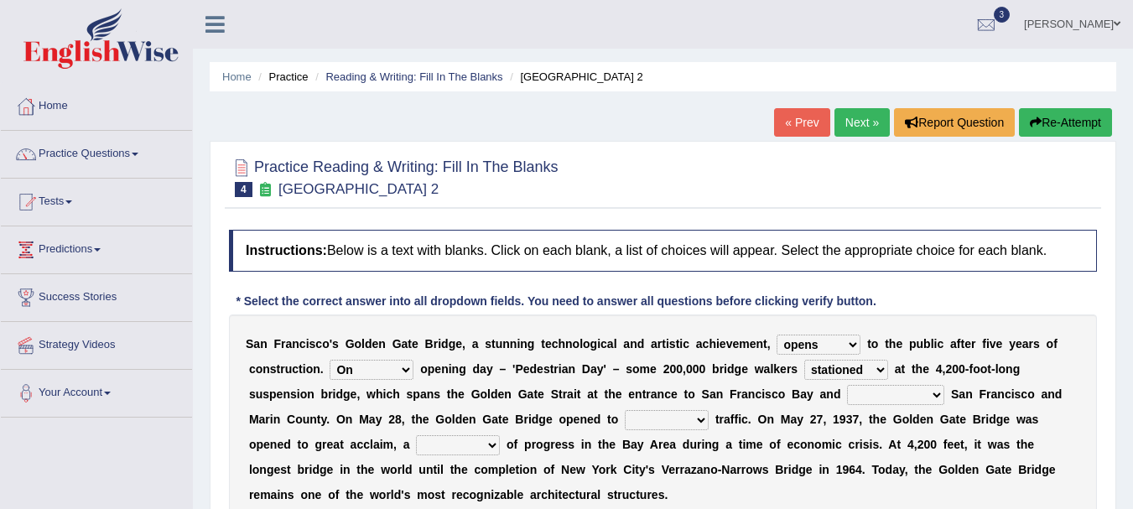
select select "connects"
click at [847, 385] on select "separates connects channels differentiates" at bounding box center [895, 395] width 97 height 20
click at [695, 425] on select "aquatic vehicular airborne watertight" at bounding box center [667, 420] width 84 height 20
select select "vehicular"
click at [625, 410] on select "aquatic vehicular airborne watertight" at bounding box center [667, 420] width 84 height 20
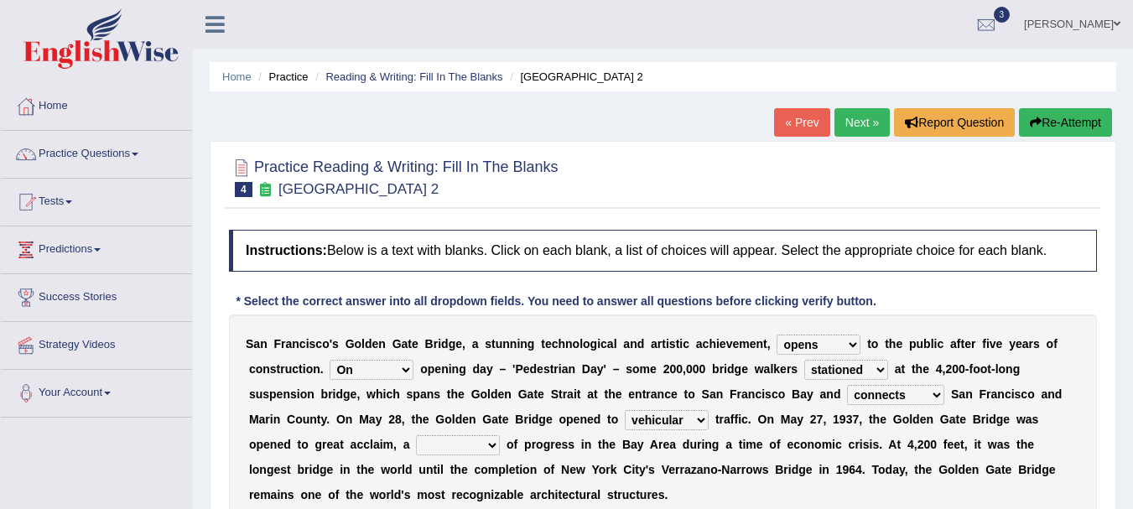
click at [468, 442] on select "denial symbol technique yield" at bounding box center [458, 445] width 84 height 20
click at [416, 435] on select "denial symbol technique yield" at bounding box center [458, 445] width 84 height 20
click at [459, 453] on select "denial symbol technique yield" at bounding box center [458, 445] width 84 height 20
click at [416, 435] on select "denial symbol technique yield" at bounding box center [458, 445] width 84 height 20
select select "symbol"
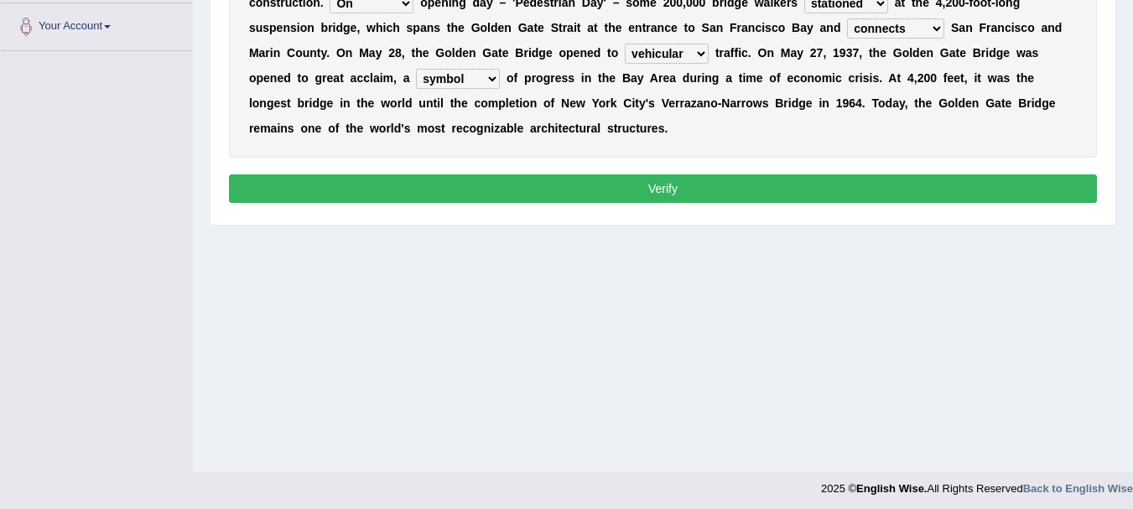
scroll to position [371, 0]
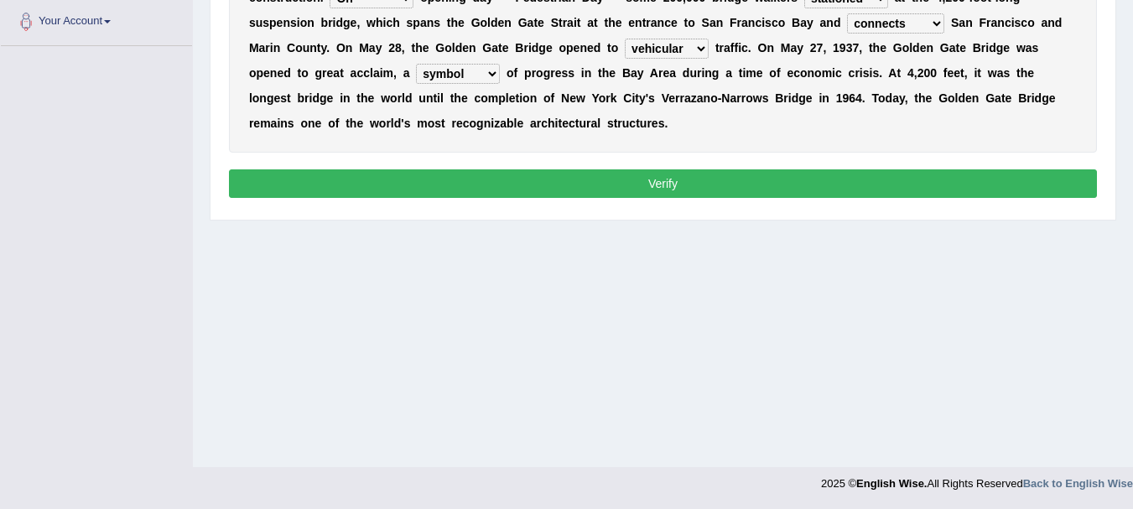
click at [631, 186] on button "Verify" at bounding box center [663, 183] width 868 height 29
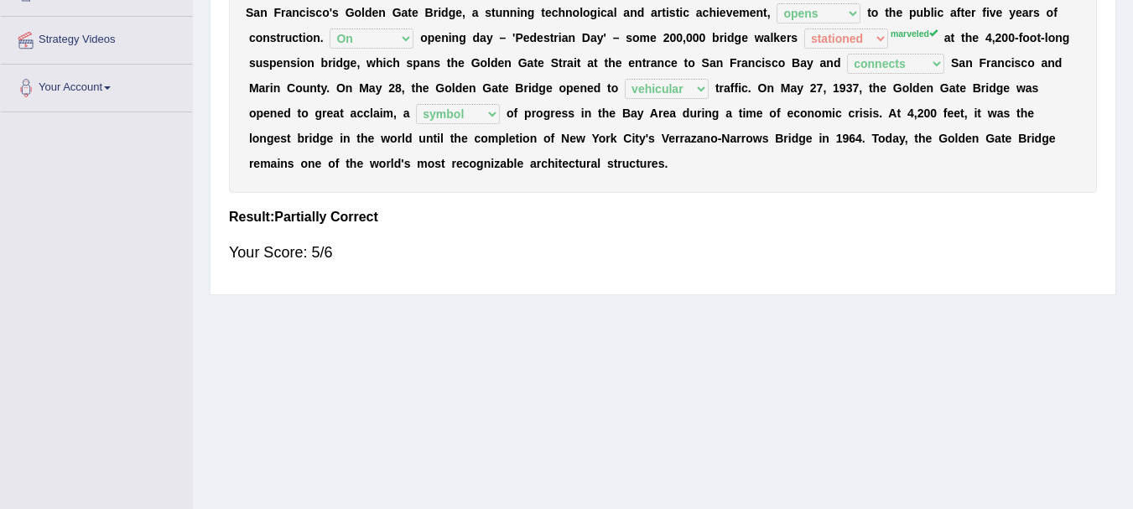
scroll to position [304, 0]
click at [908, 37] on sup "marveled" at bounding box center [913, 34] width 47 height 10
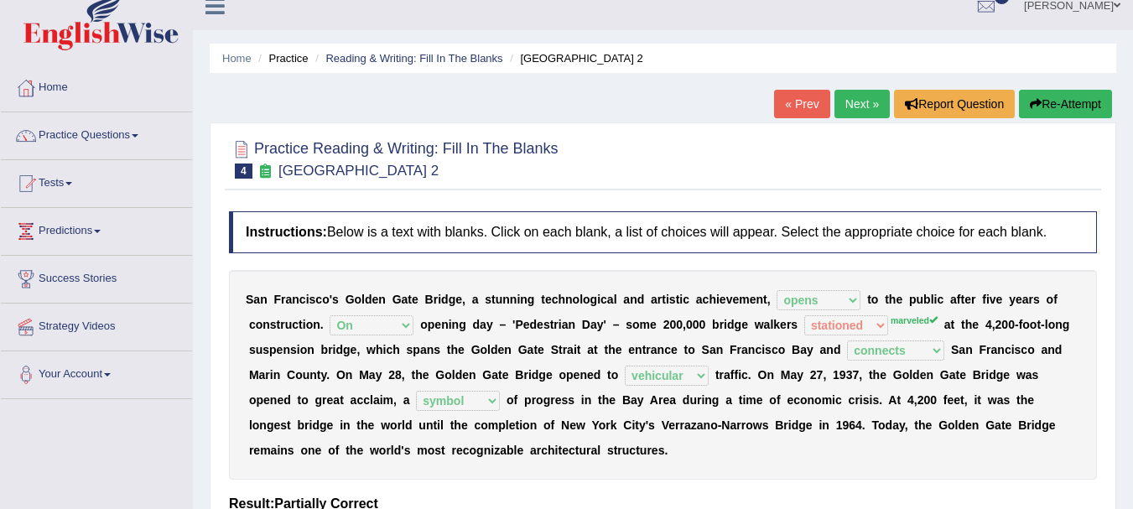
scroll to position [0, 0]
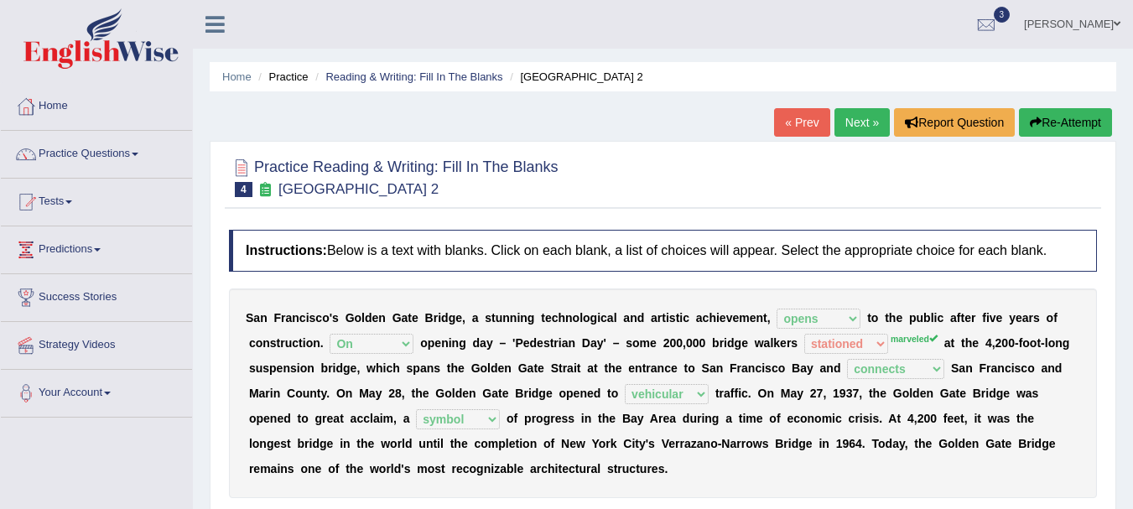
click at [860, 128] on link "Next »" at bounding box center [861, 122] width 55 height 29
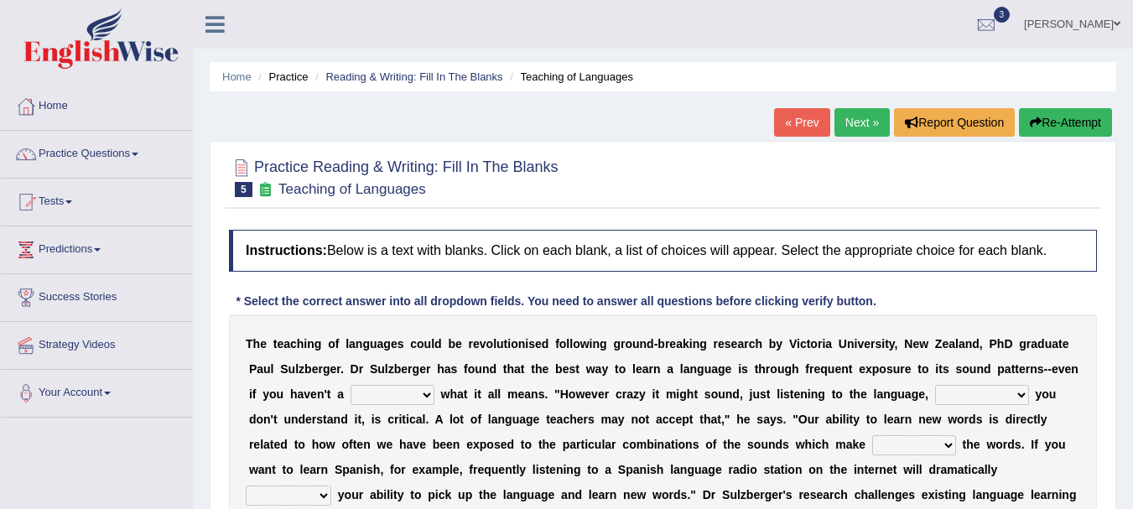
click at [415, 388] on select "dew claw clue due" at bounding box center [392, 395] width 84 height 20
click at [479, 433] on div "T h e t e a c h i n g o f l a n g u a g e s c o u l d b e r e v o l u t i o n i…" at bounding box center [663, 444] width 868 height 260
click at [407, 393] on select "dew claw clue due" at bounding box center [392, 395] width 84 height 20
select select "clue"
click at [350, 385] on select "dew claw clue due" at bounding box center [392, 395] width 84 height 20
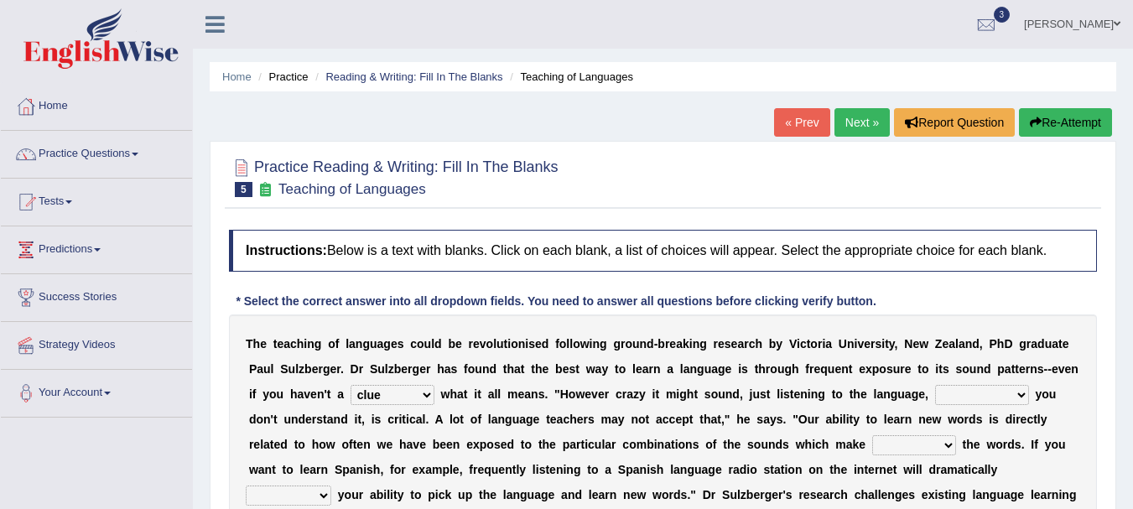
click at [978, 396] on select "but also all together even though if so" at bounding box center [982, 395] width 94 height 20
select select "even though"
click at [935, 385] on select "but also all together even though if so" at bounding box center [982, 395] width 94 height 20
click at [924, 439] on select "down up of on" at bounding box center [914, 445] width 84 height 20
select select "up"
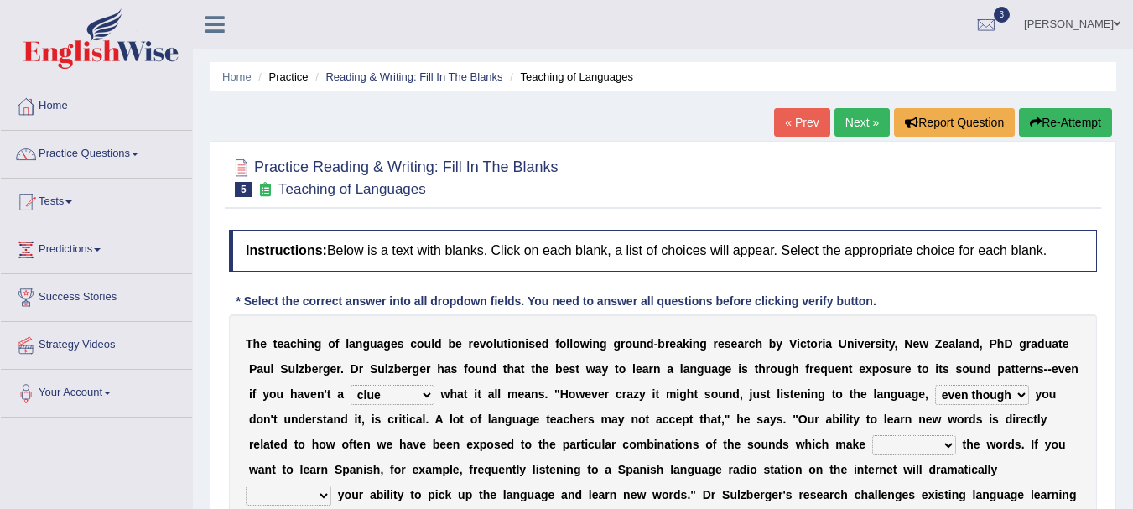
click at [872, 435] on select "down up of on" at bounding box center [914, 445] width 84 height 20
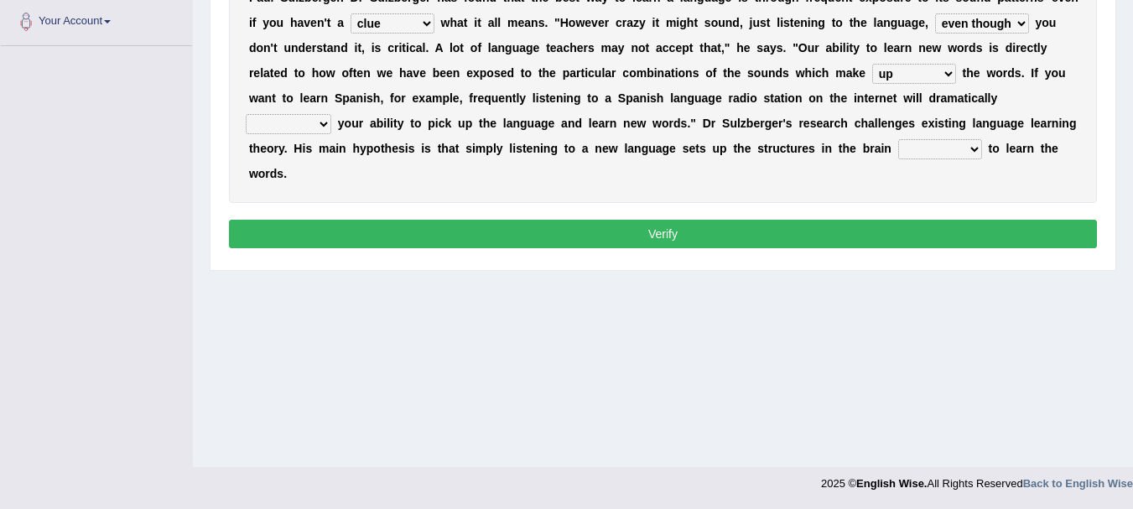
click at [316, 122] on select "evaluate exaggerate describe boost" at bounding box center [289, 124] width 86 height 20
select select "boost"
click at [246, 114] on select "evaluate exaggerate describe boost" at bounding box center [289, 124] width 86 height 20
click at [940, 153] on select "requiring required directed to require" at bounding box center [940, 149] width 84 height 20
select select "requiring"
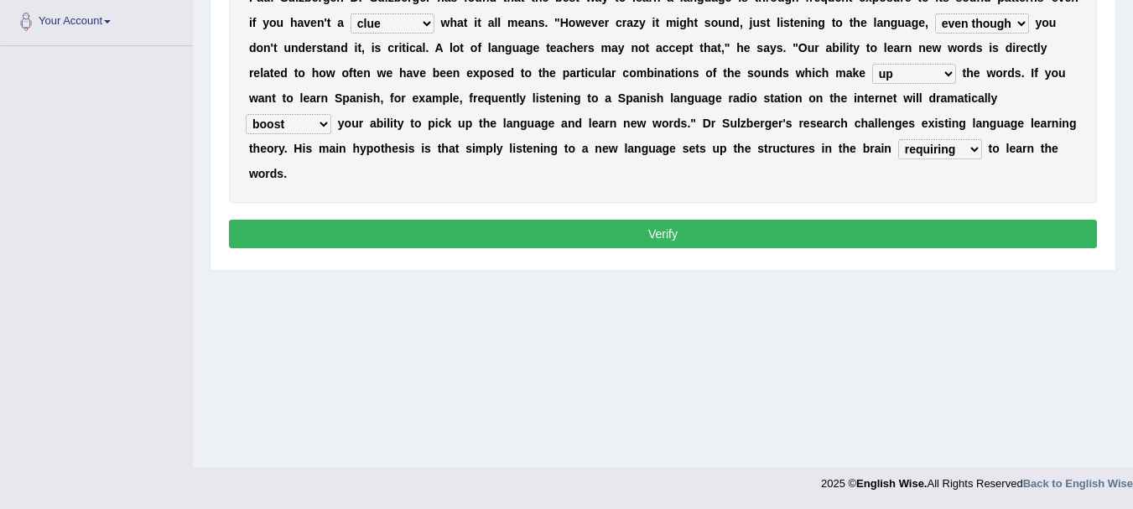
click at [898, 139] on select "requiring required directed to require" at bounding box center [940, 149] width 84 height 20
click at [910, 234] on button "Verify" at bounding box center [663, 234] width 868 height 29
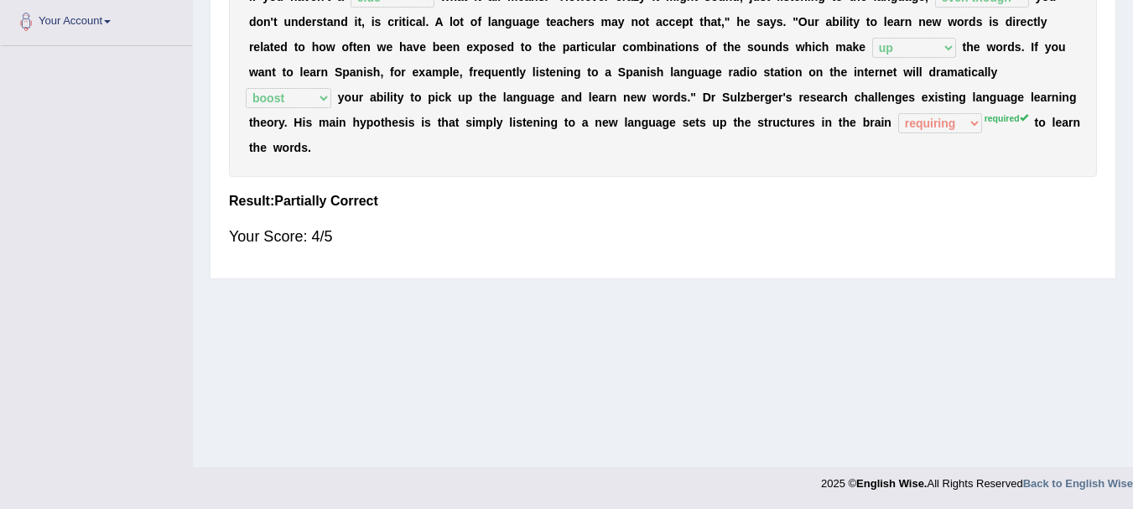
scroll to position [0, 0]
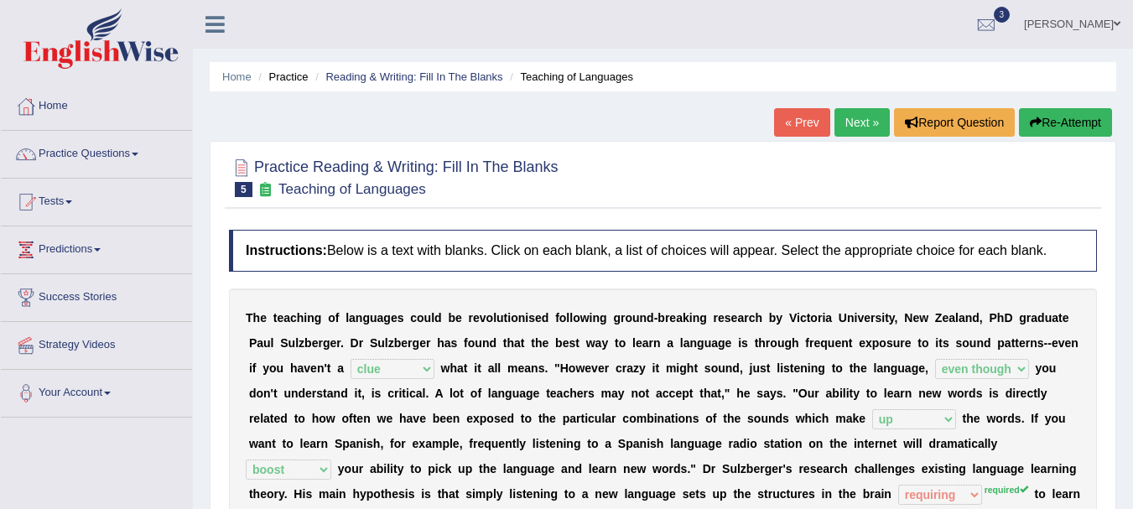
click at [864, 117] on link "Next »" at bounding box center [861, 122] width 55 height 29
